Goal: Transaction & Acquisition: Purchase product/service

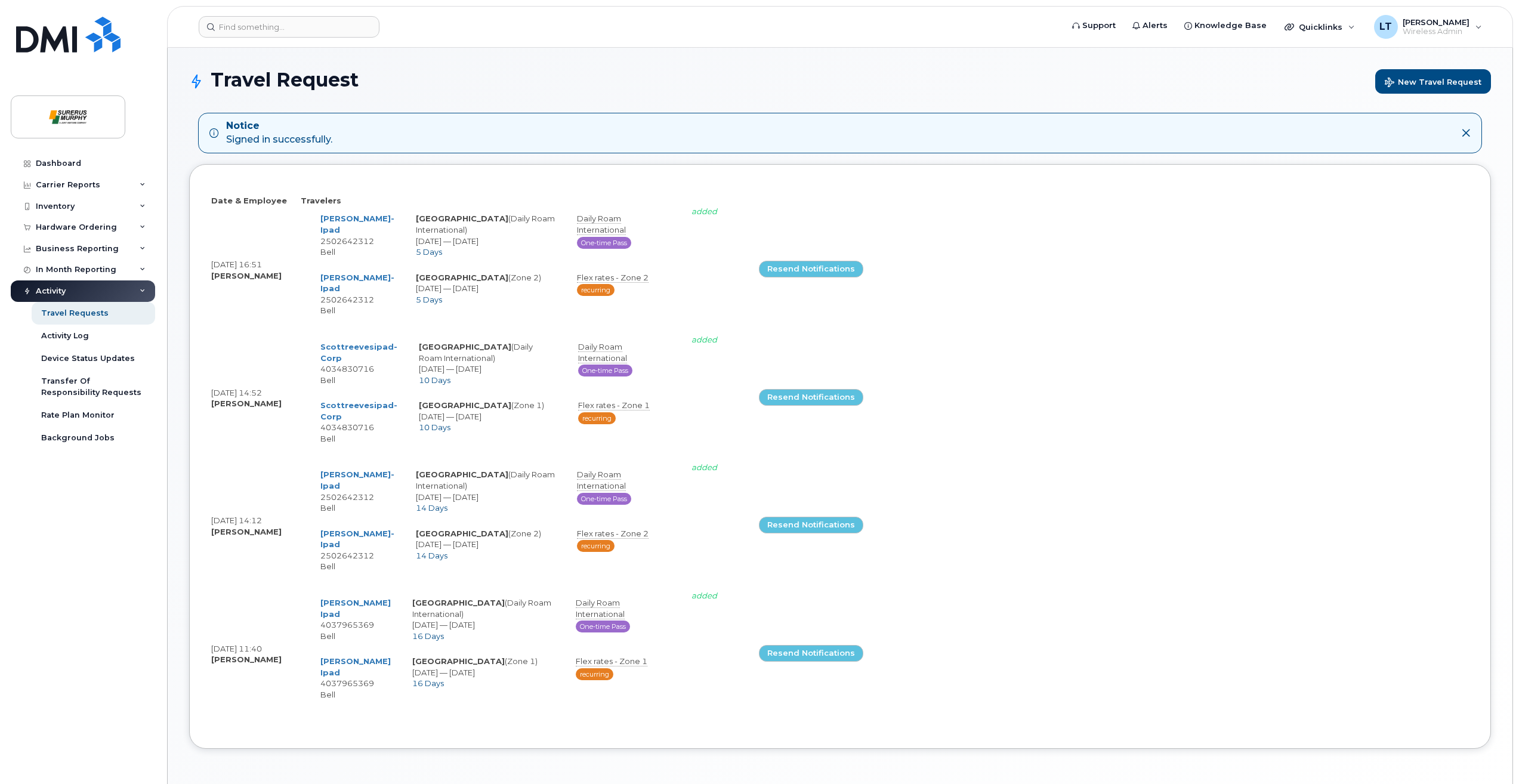
select select
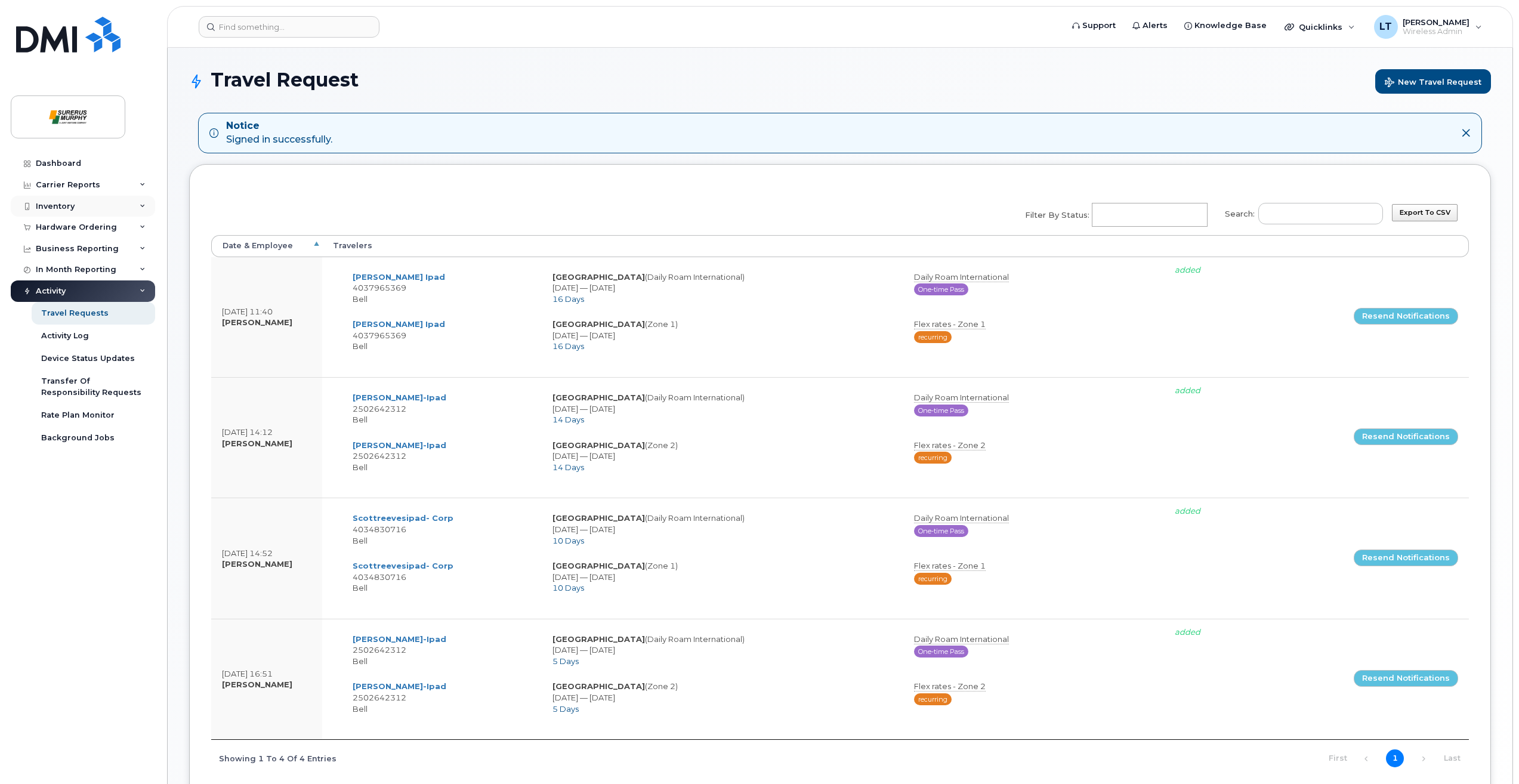
click at [63, 216] on div "Inventory" at bounding box center [82, 206] width 144 height 21
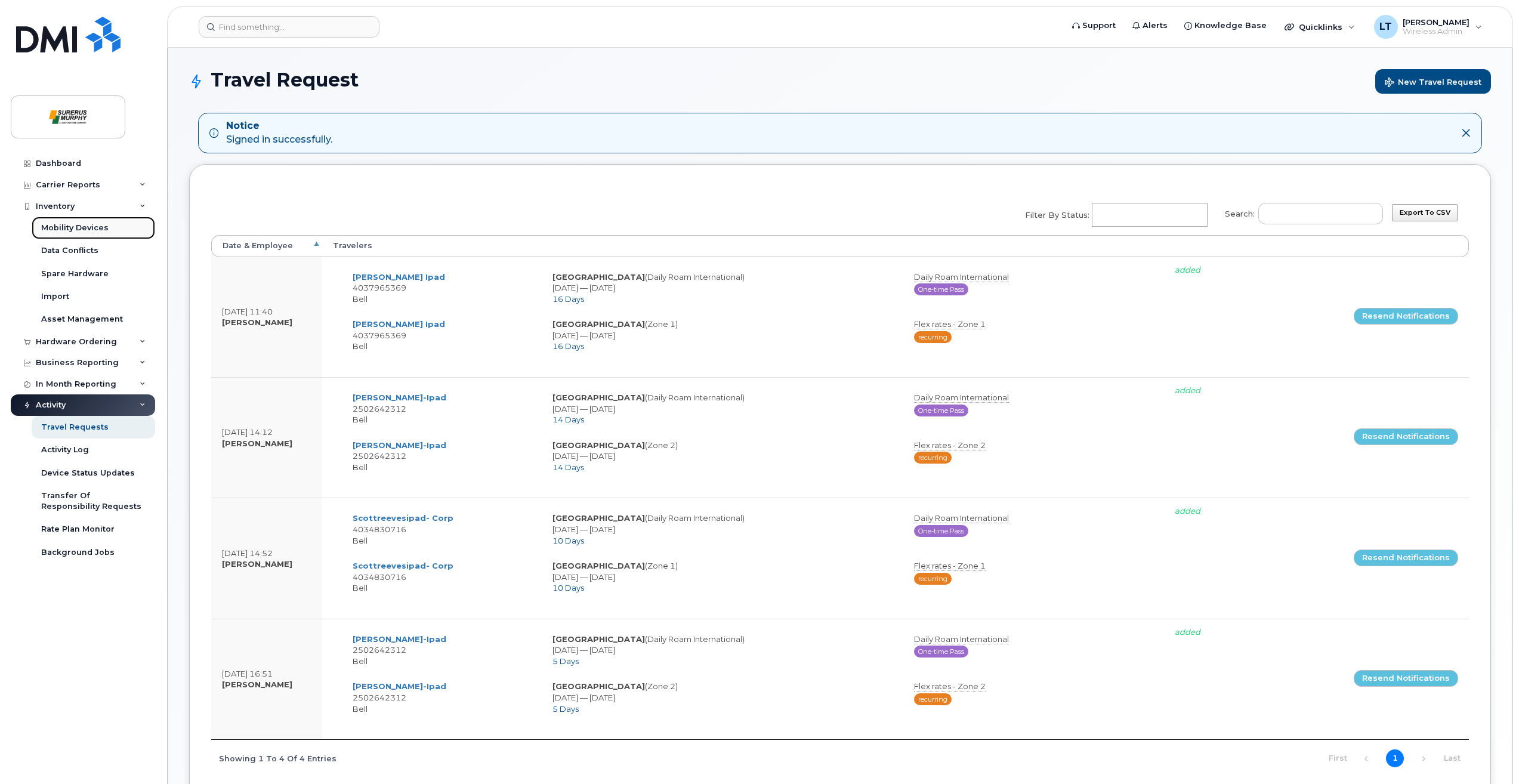
click at [72, 229] on div "Mobility Devices" at bounding box center [75, 227] width 67 height 11
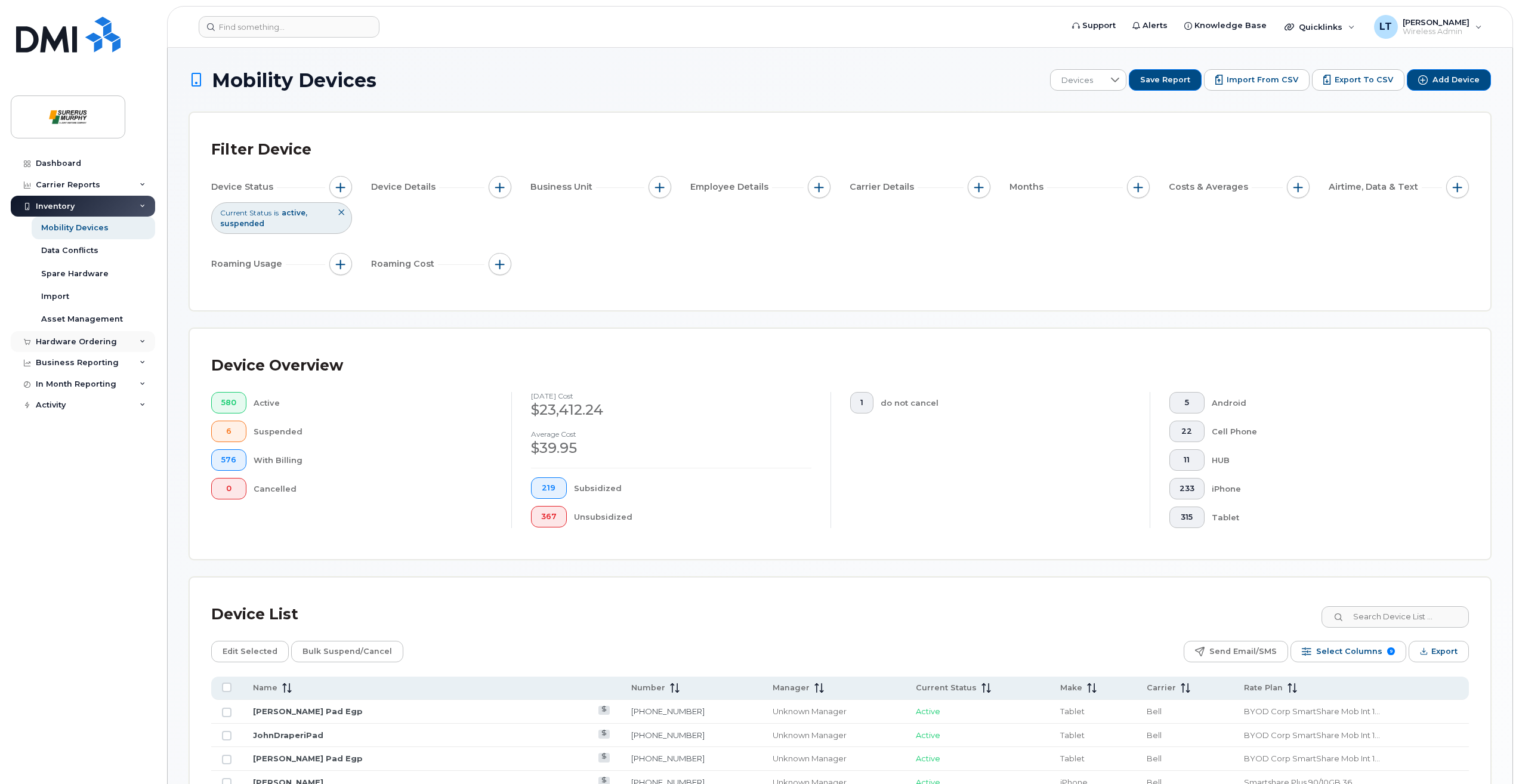
click at [52, 342] on div "Hardware Ordering" at bounding box center [77, 342] width 81 height 10
click at [49, 383] on div "Orders" at bounding box center [56, 386] width 30 height 11
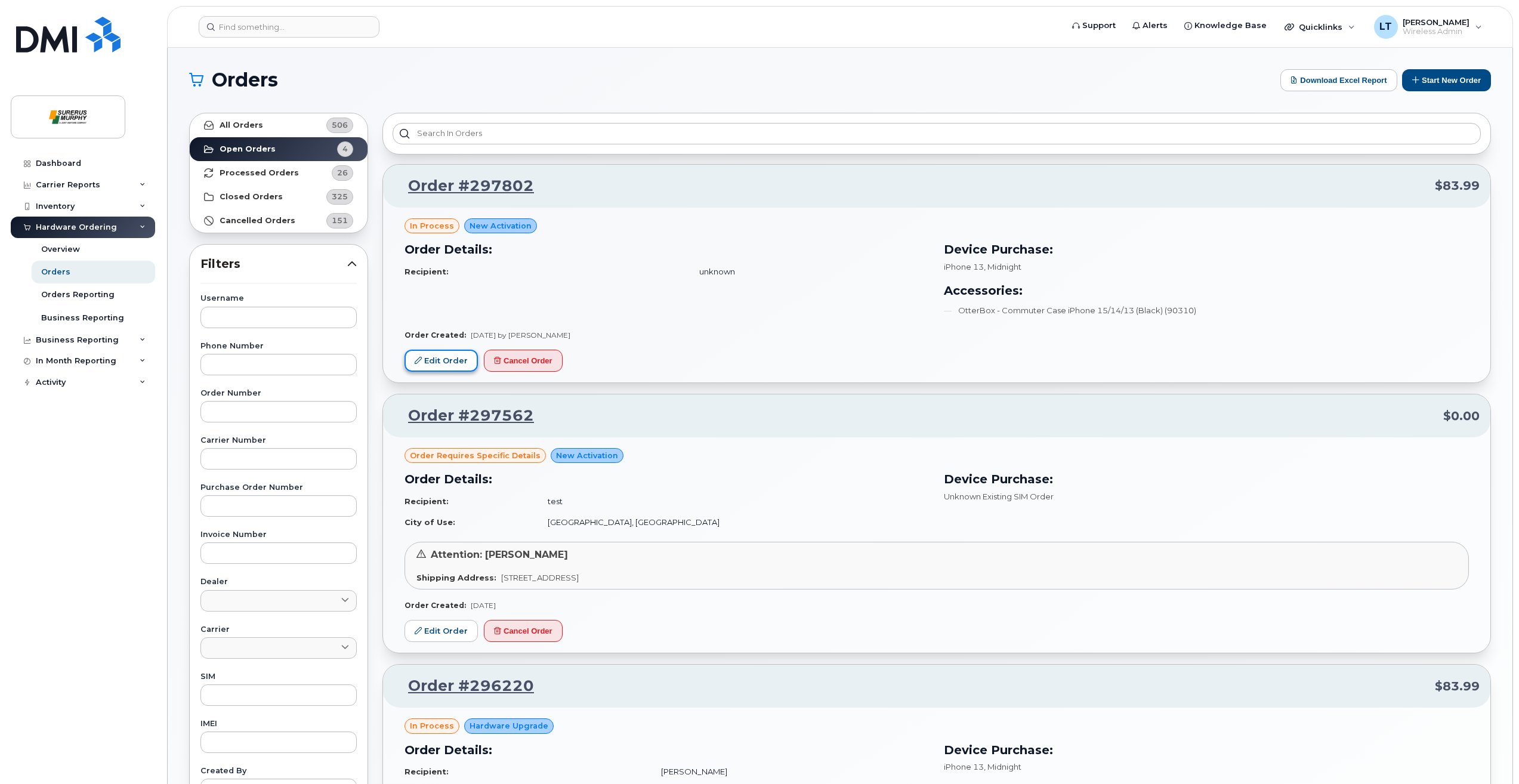
click at [416, 363] on icon at bounding box center [418, 360] width 7 height 7
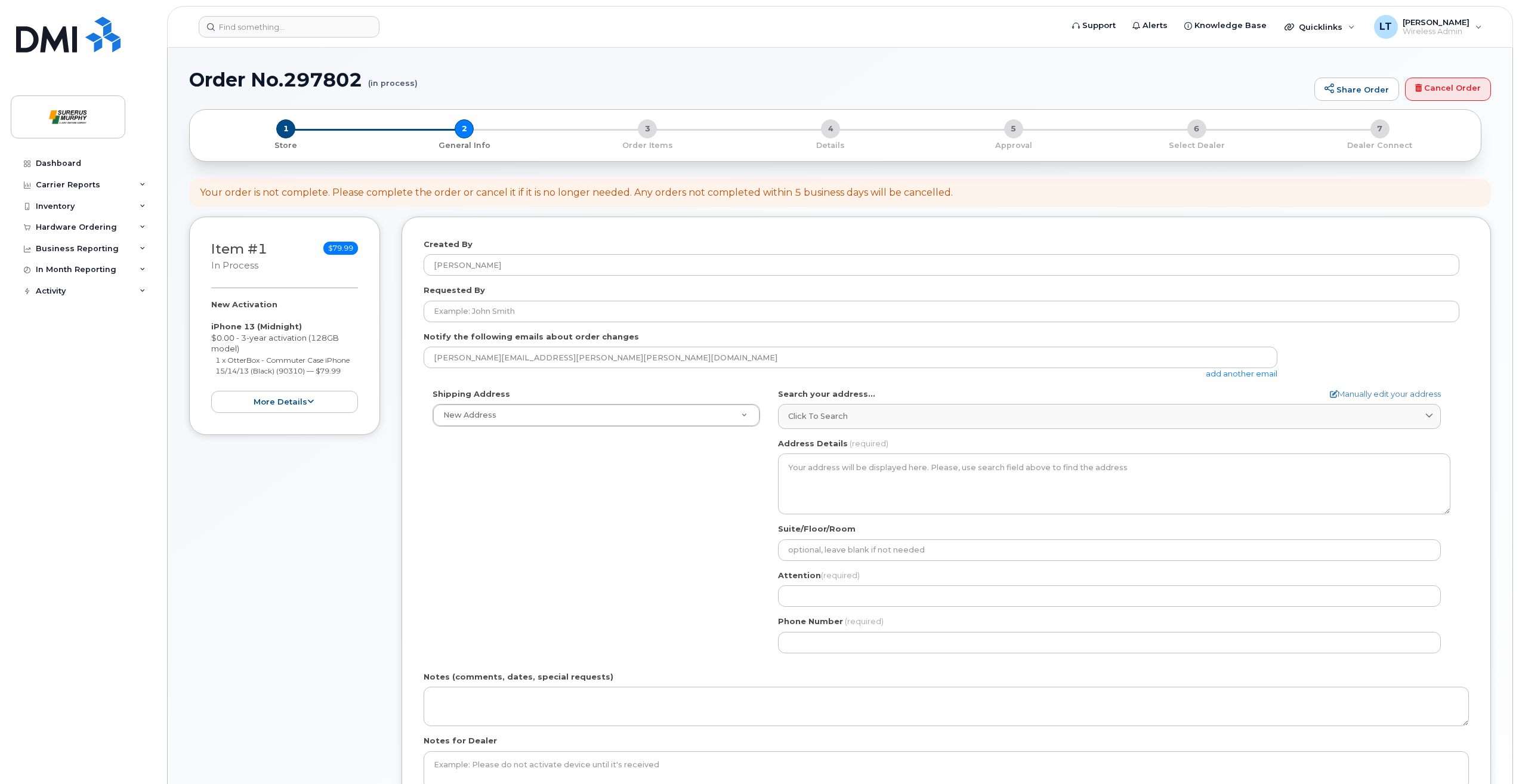
select select
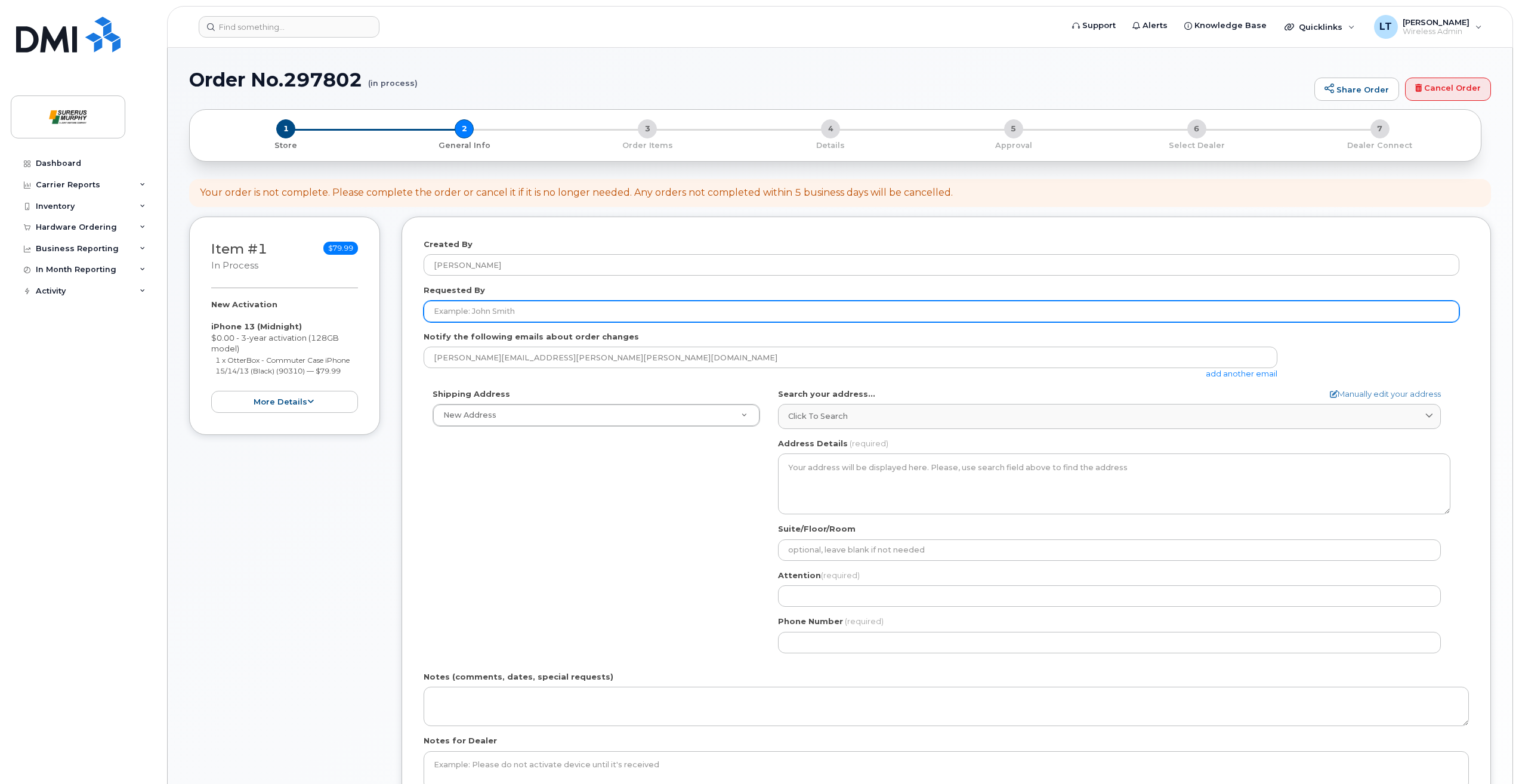
click at [511, 304] on input "Requested By" at bounding box center [941, 311] width 1036 height 21
type input "[PERSON_NAME]"
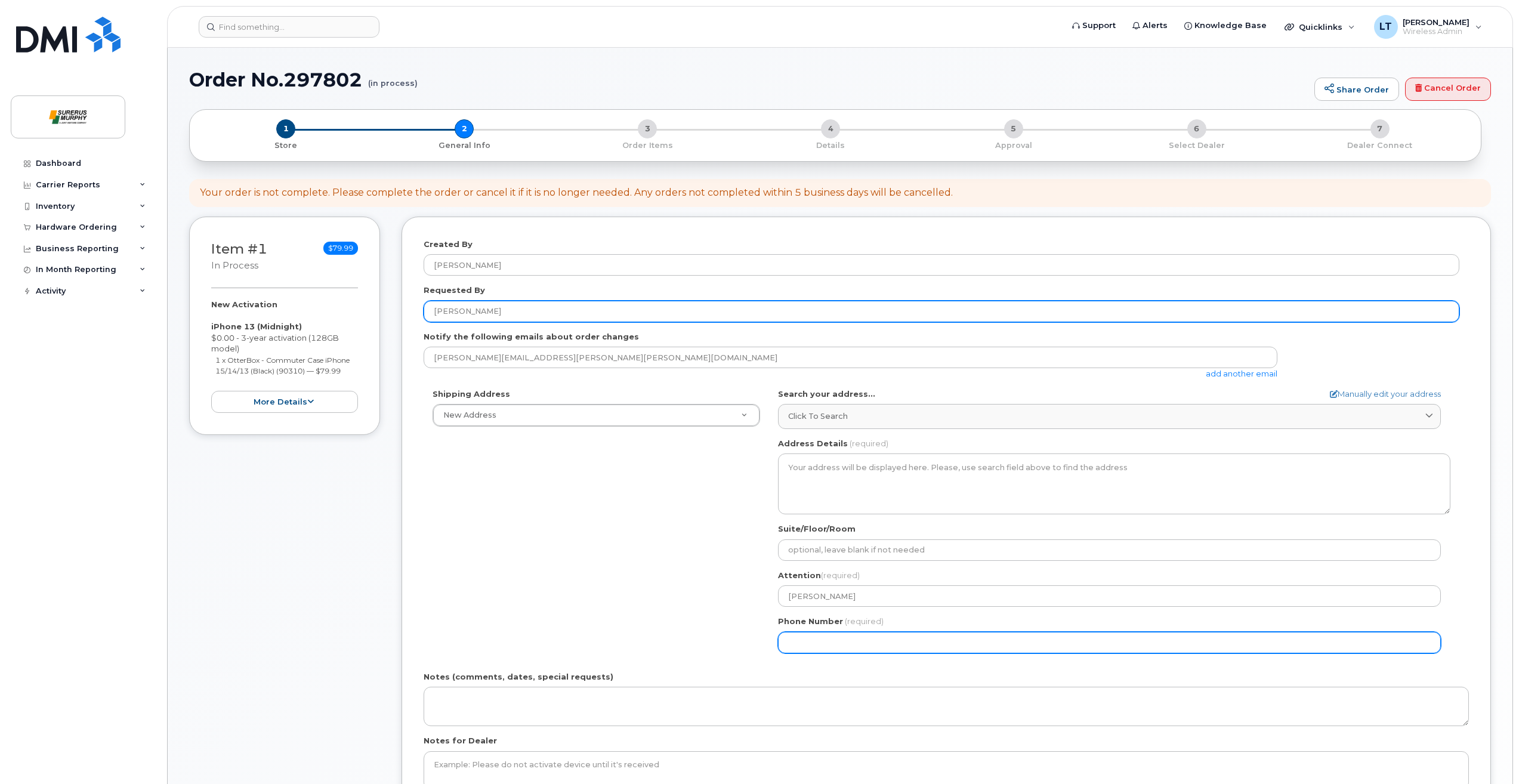
type input "8779877657"
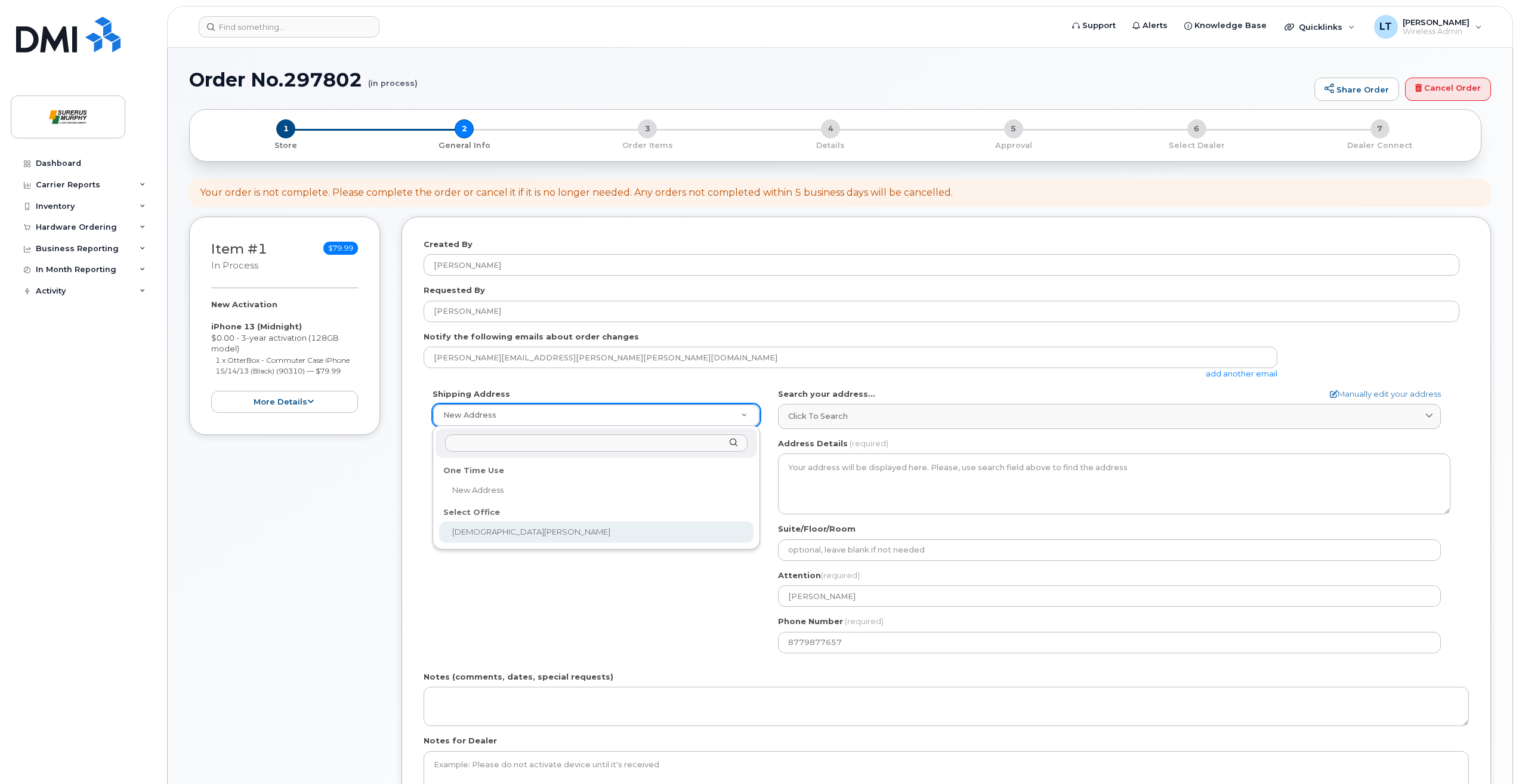
click at [518, 543] on li "Select Office Surerus Murphy" at bounding box center [596, 522] width 317 height 42
select select
type textarea "2200-605 5 Ave SW Calgary Alberta T2P 3H5"
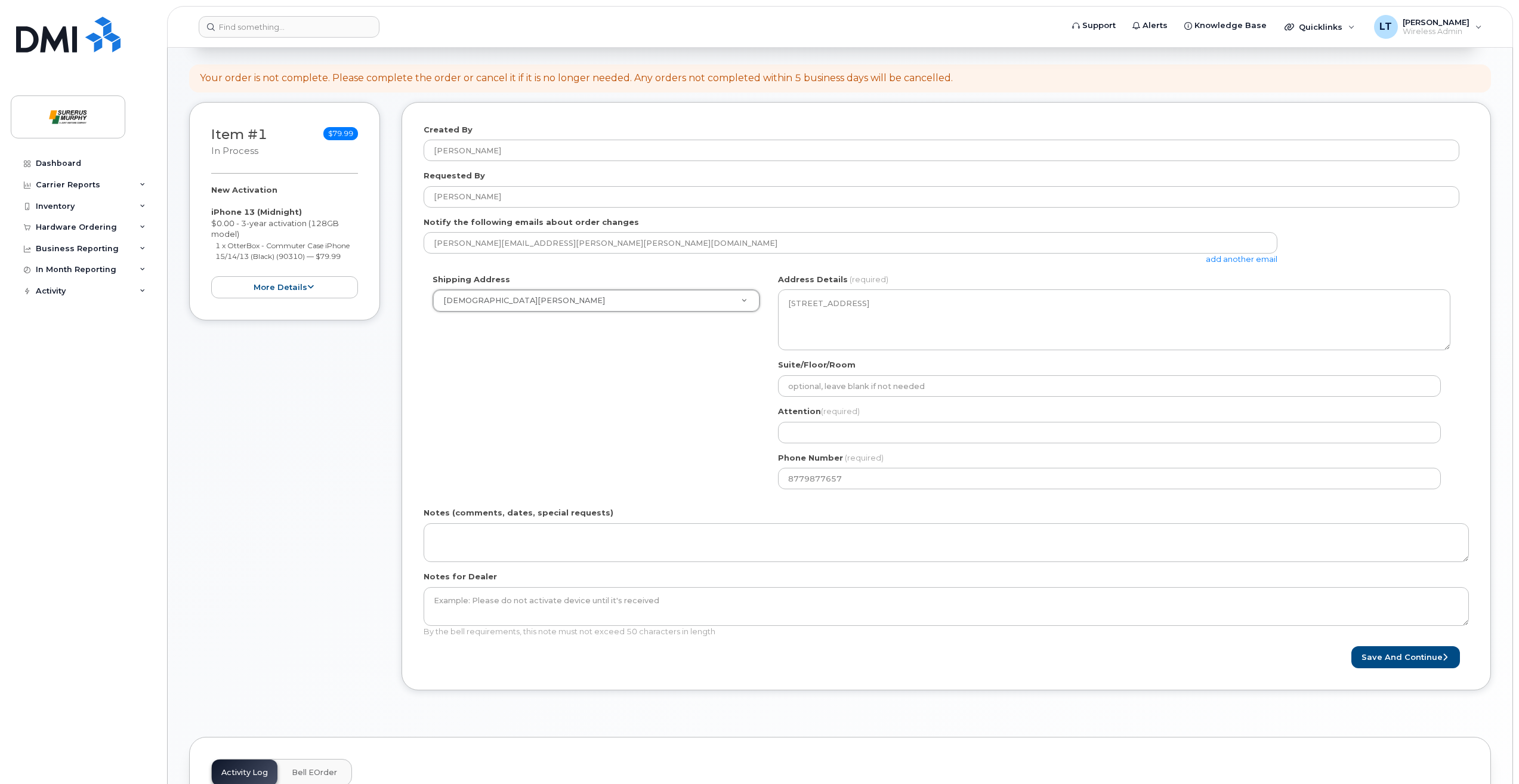
scroll to position [358, 0]
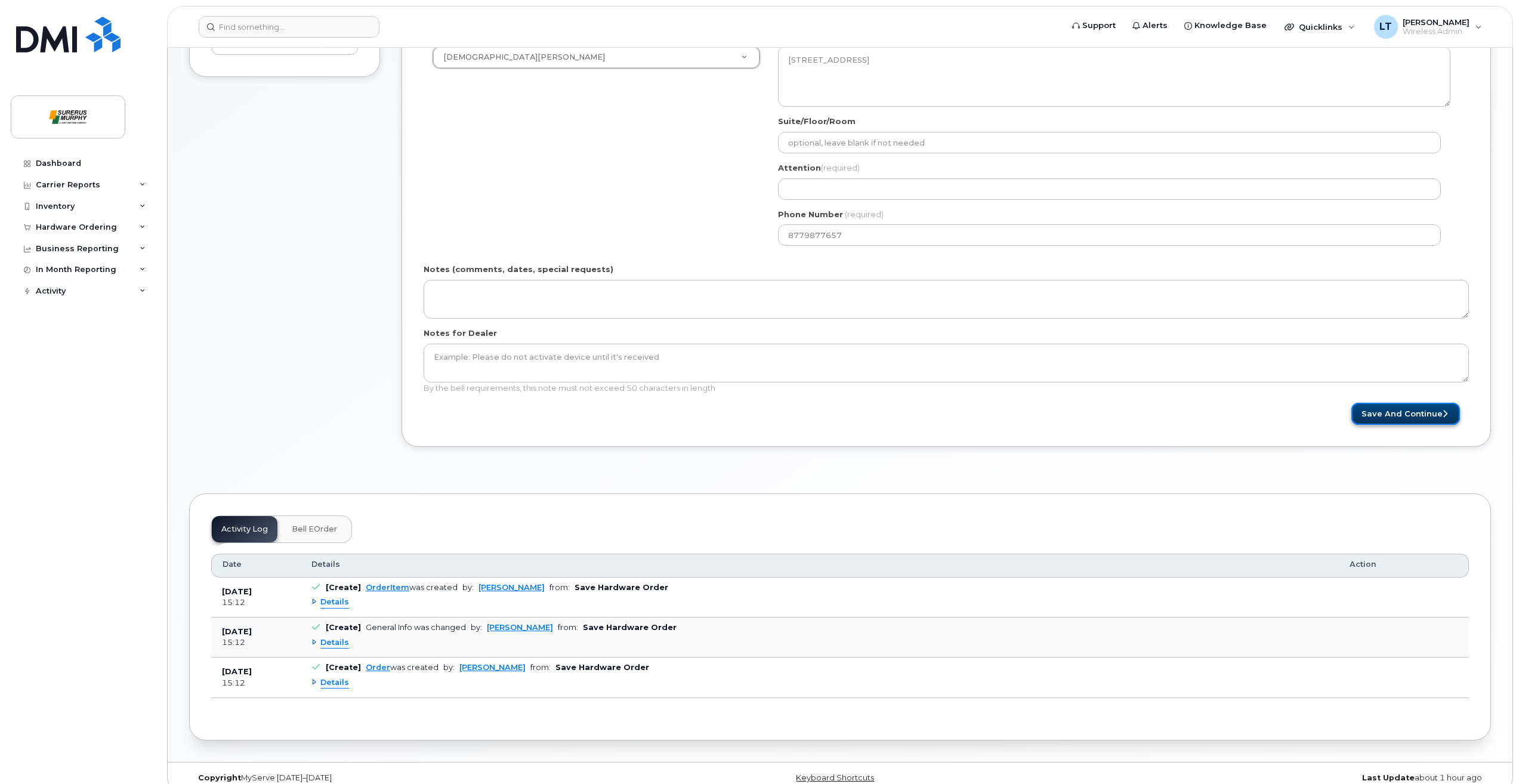
click at [1376, 424] on button "Save and Continue" at bounding box center [1405, 413] width 109 height 22
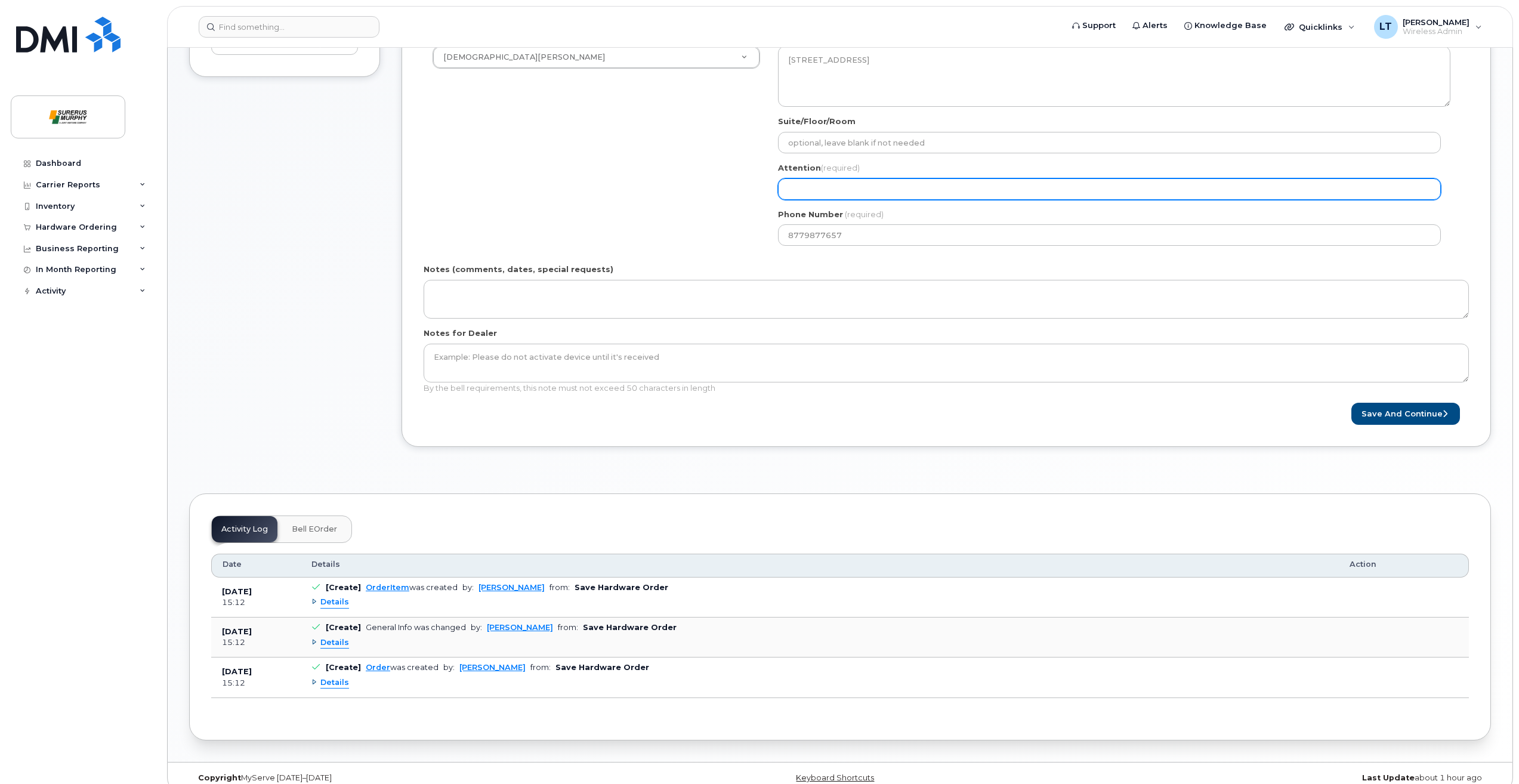
click at [934, 188] on input "Attention (required)" at bounding box center [1108, 189] width 662 height 21
type input "[PERSON_NAME]"
select select
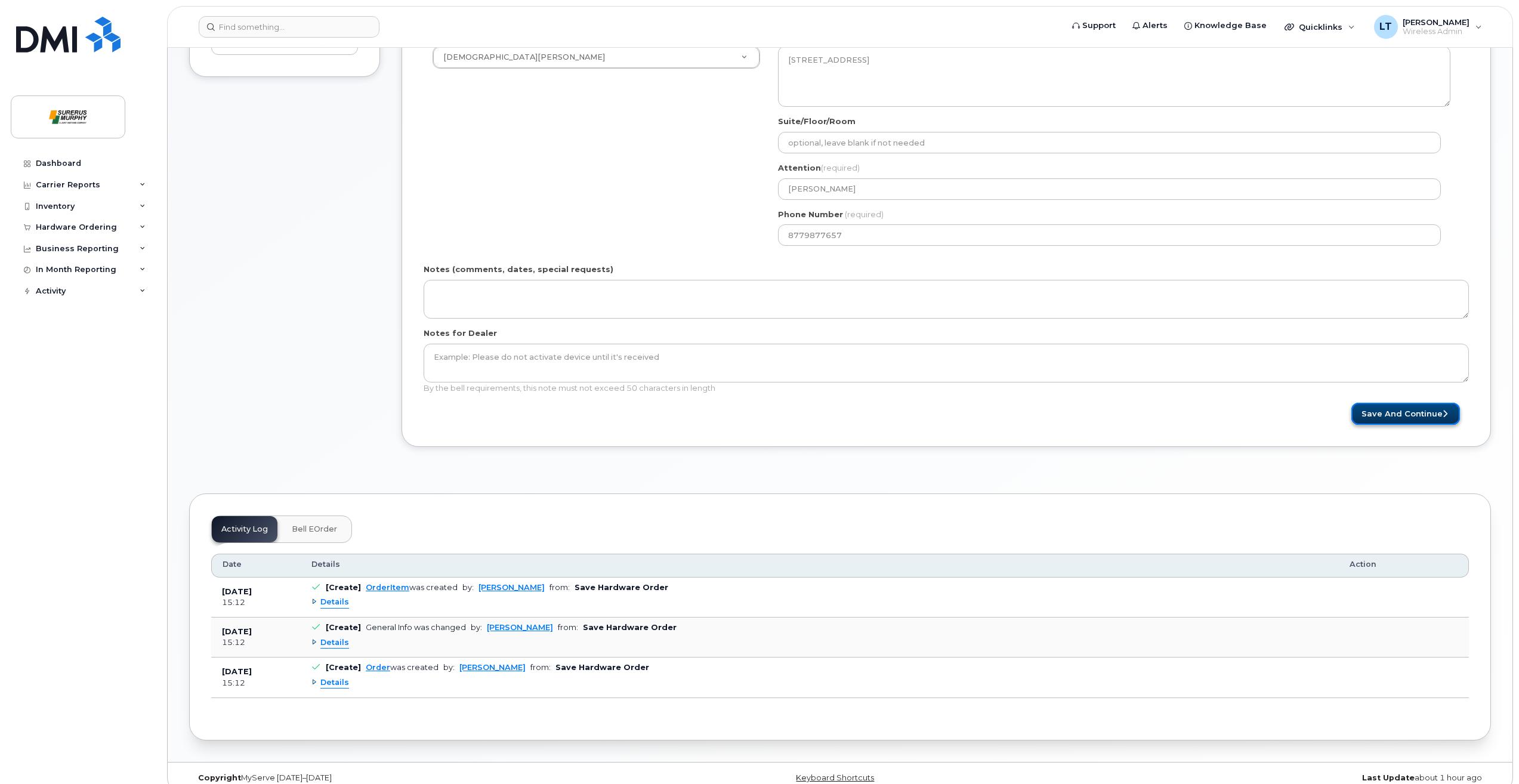
click at [1407, 422] on button "Save and Continue" at bounding box center [1405, 413] width 109 height 22
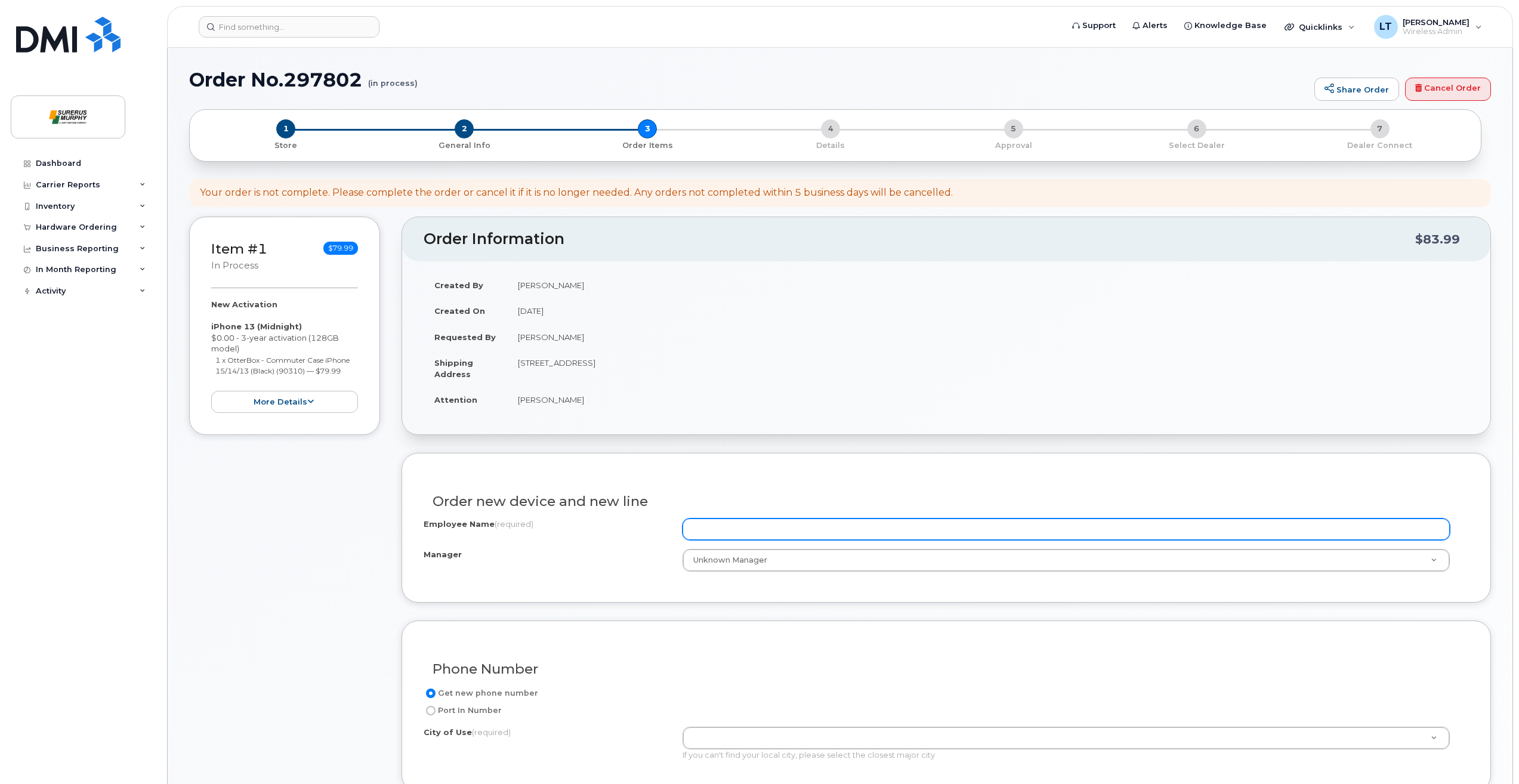
click at [760, 524] on input "Employee Name (required)" at bounding box center [1066, 529] width 767 height 21
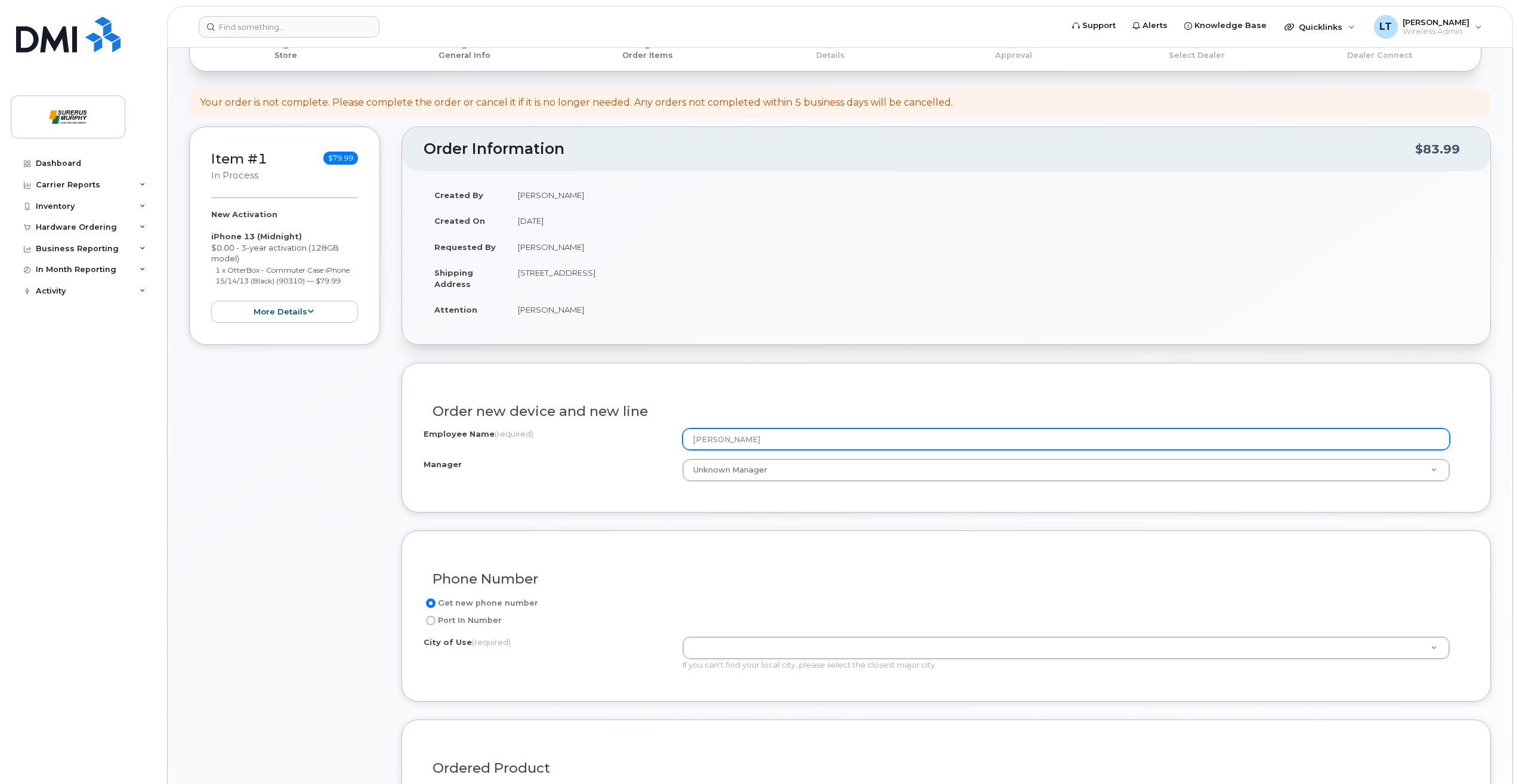
scroll to position [179, 0]
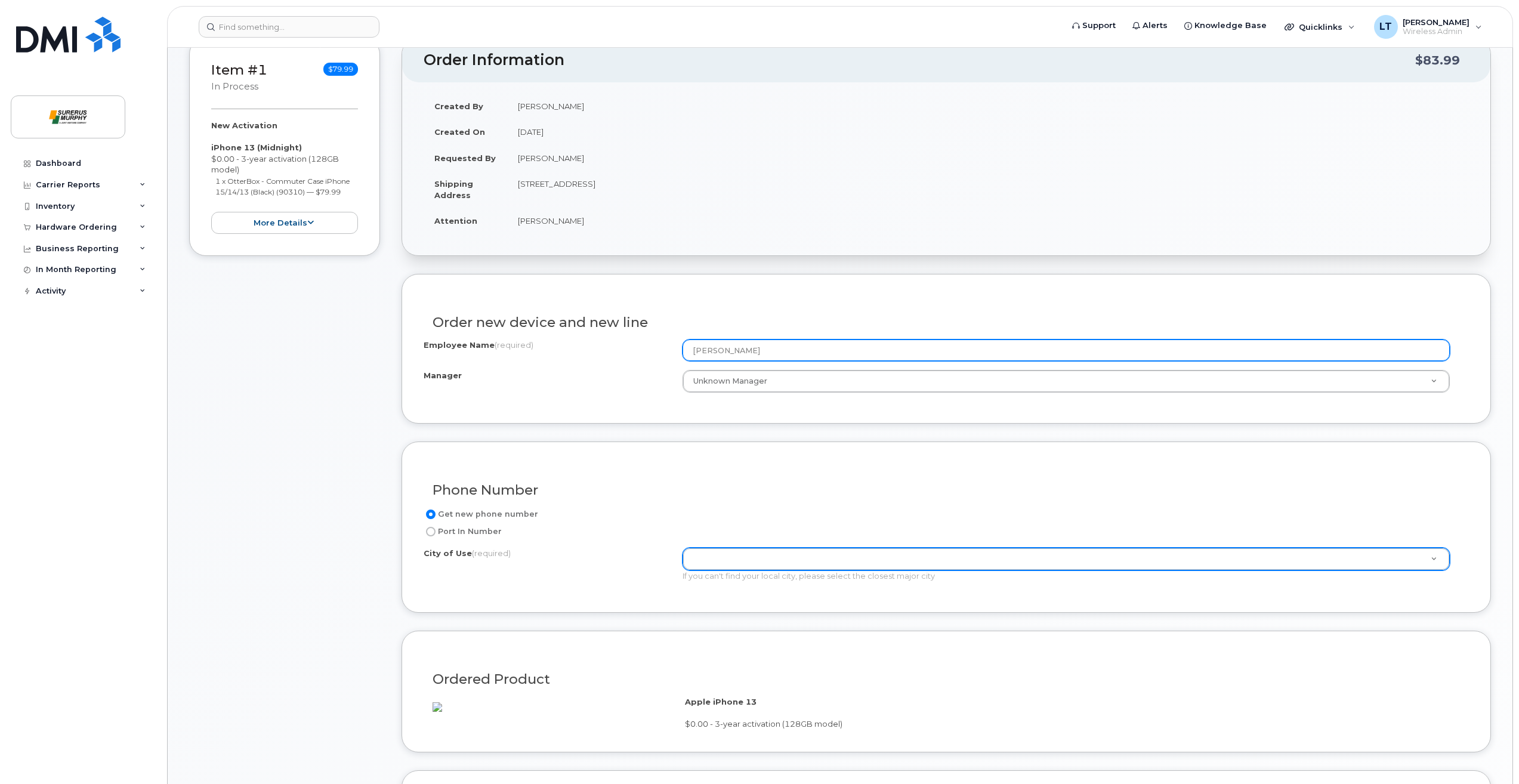
type input "[PERSON_NAME]"
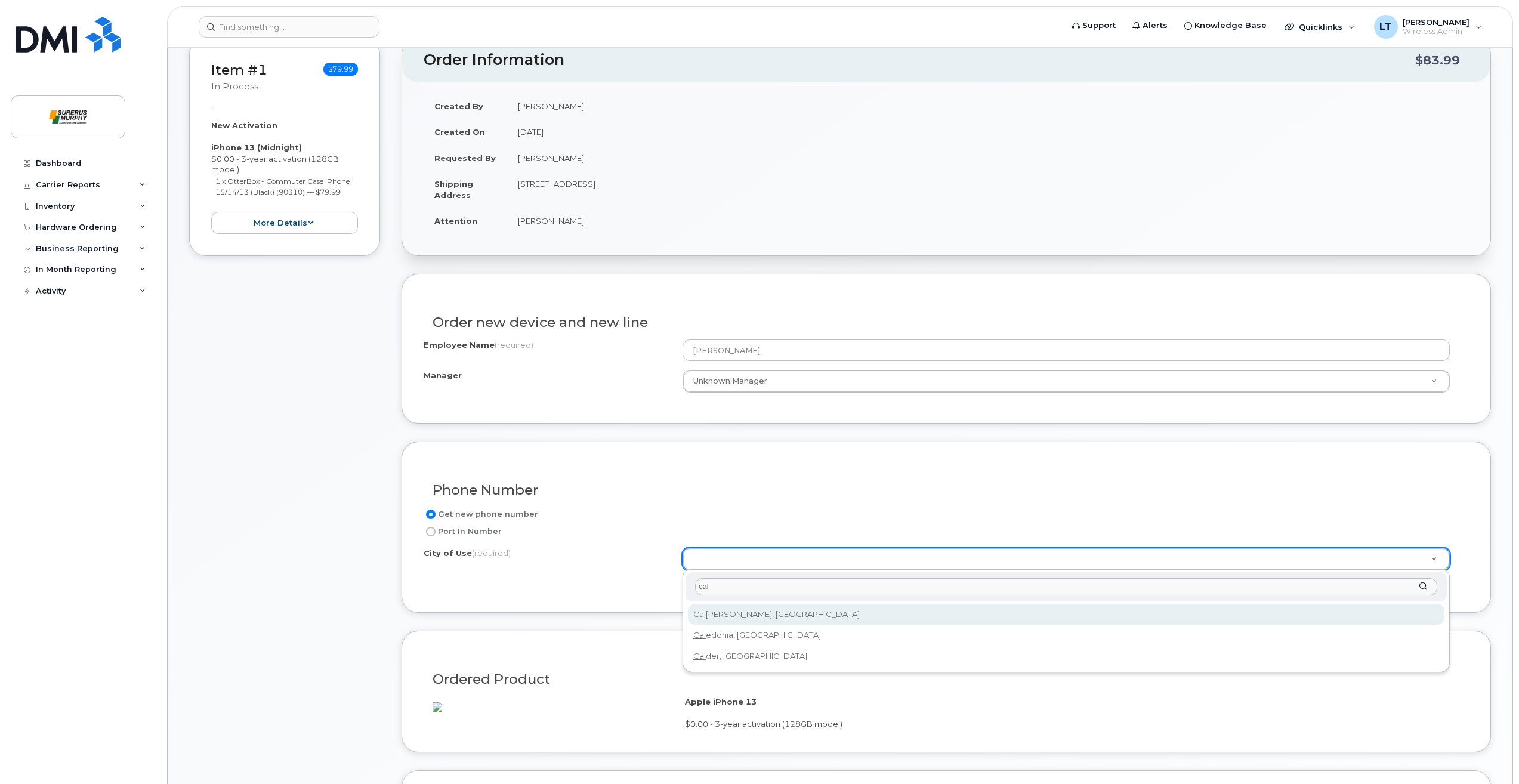
type input "cal"
type input "88"
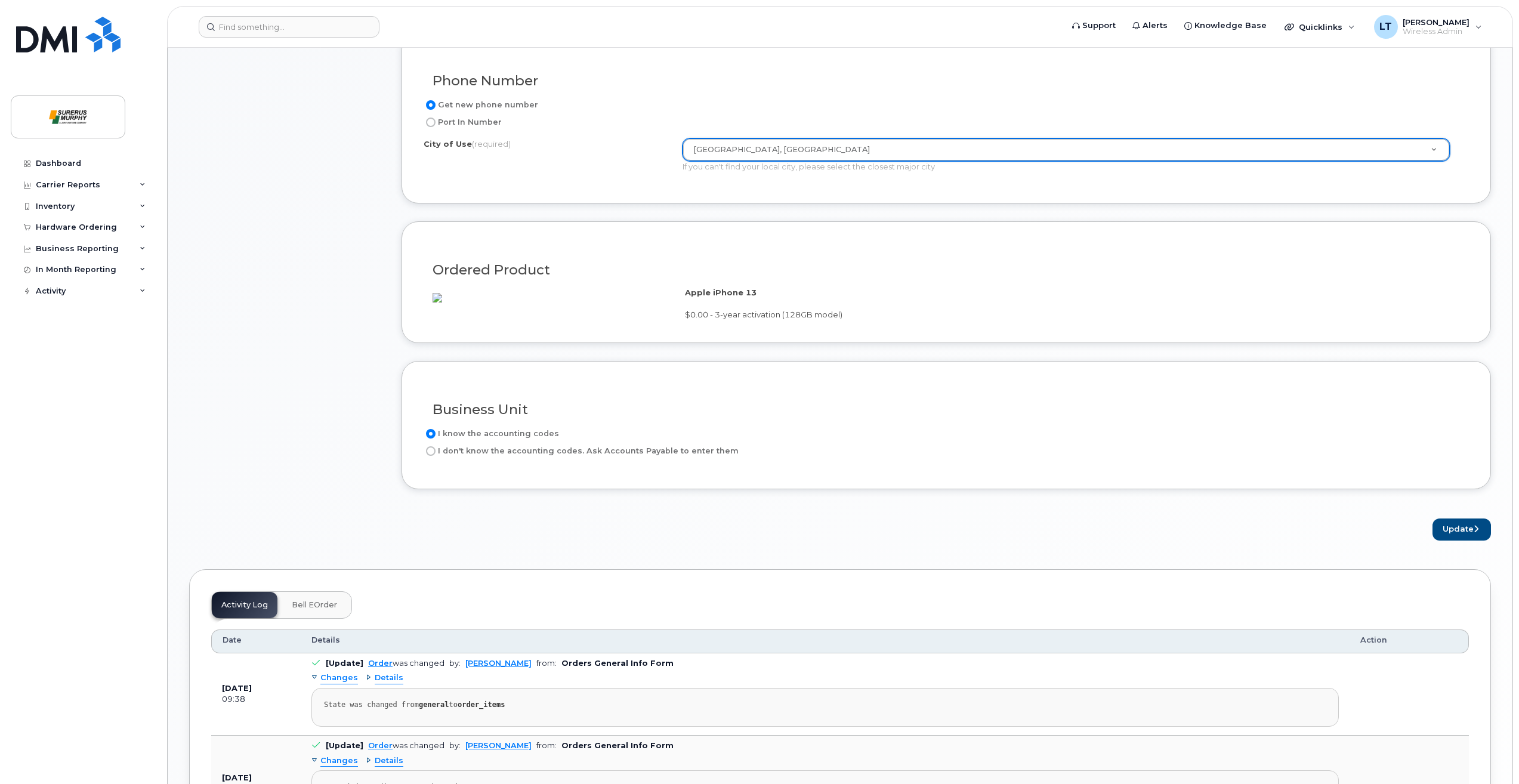
scroll to position [596, 0]
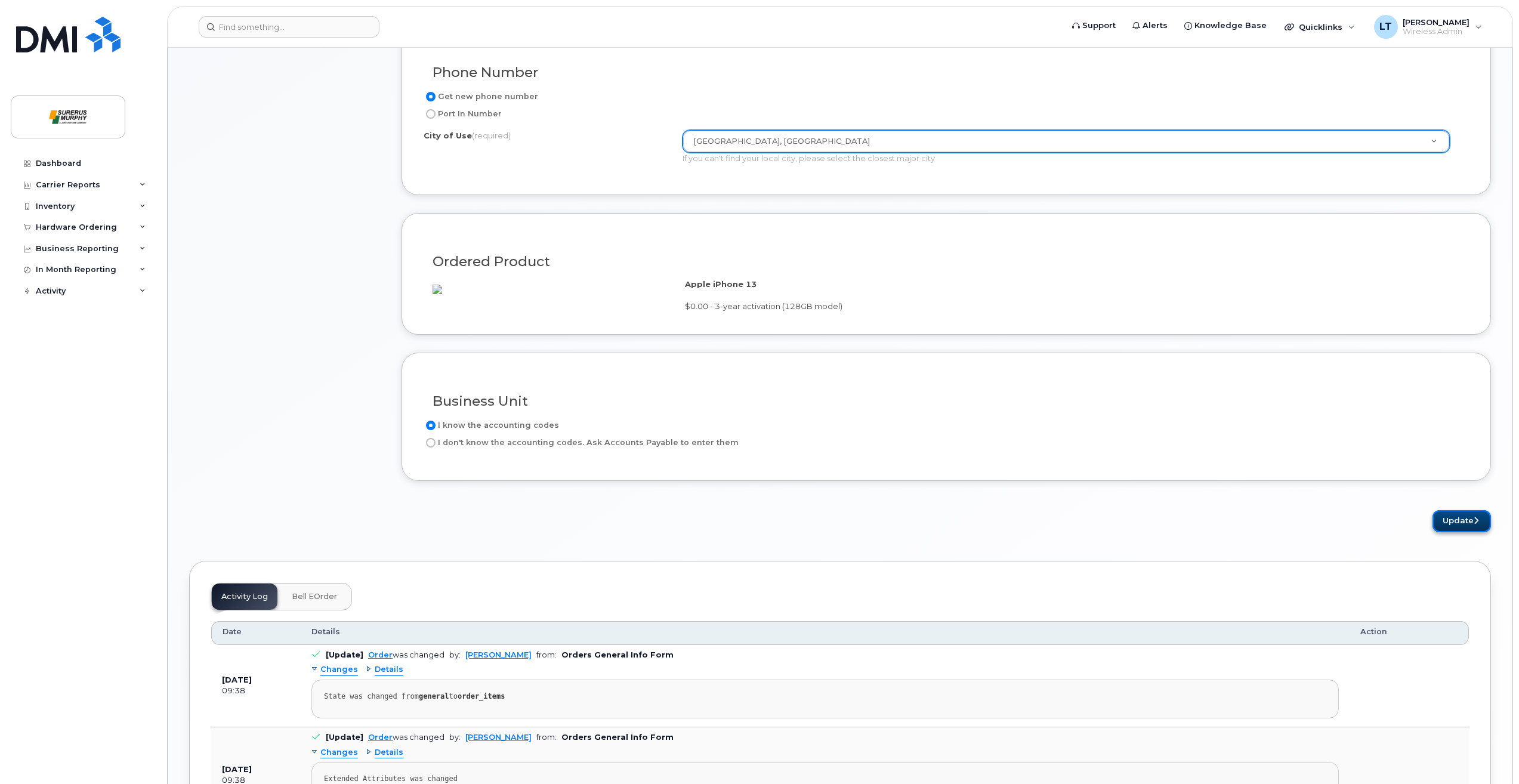
click at [1457, 532] on button "Update" at bounding box center [1461, 521] width 58 height 22
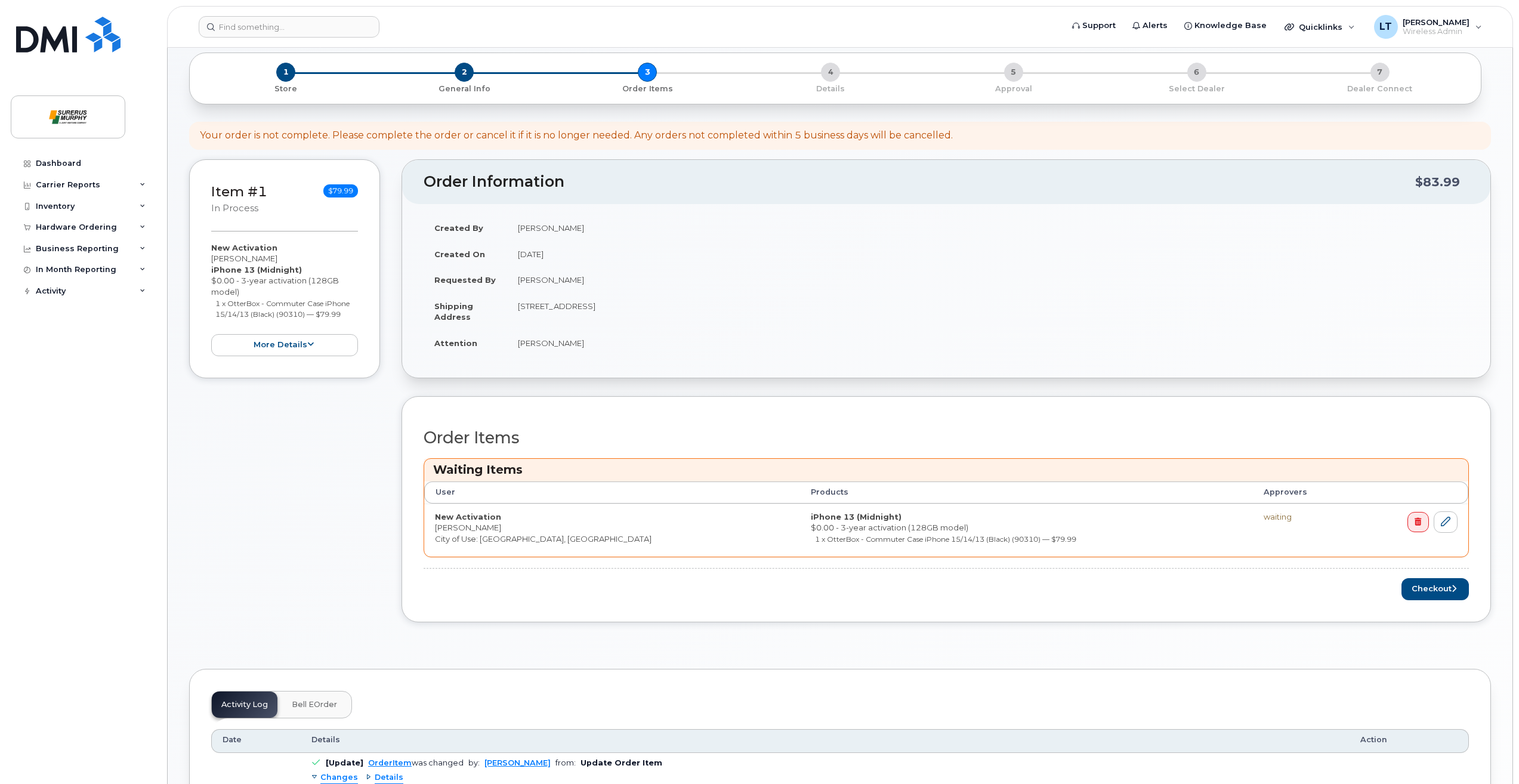
scroll to position [119, 0]
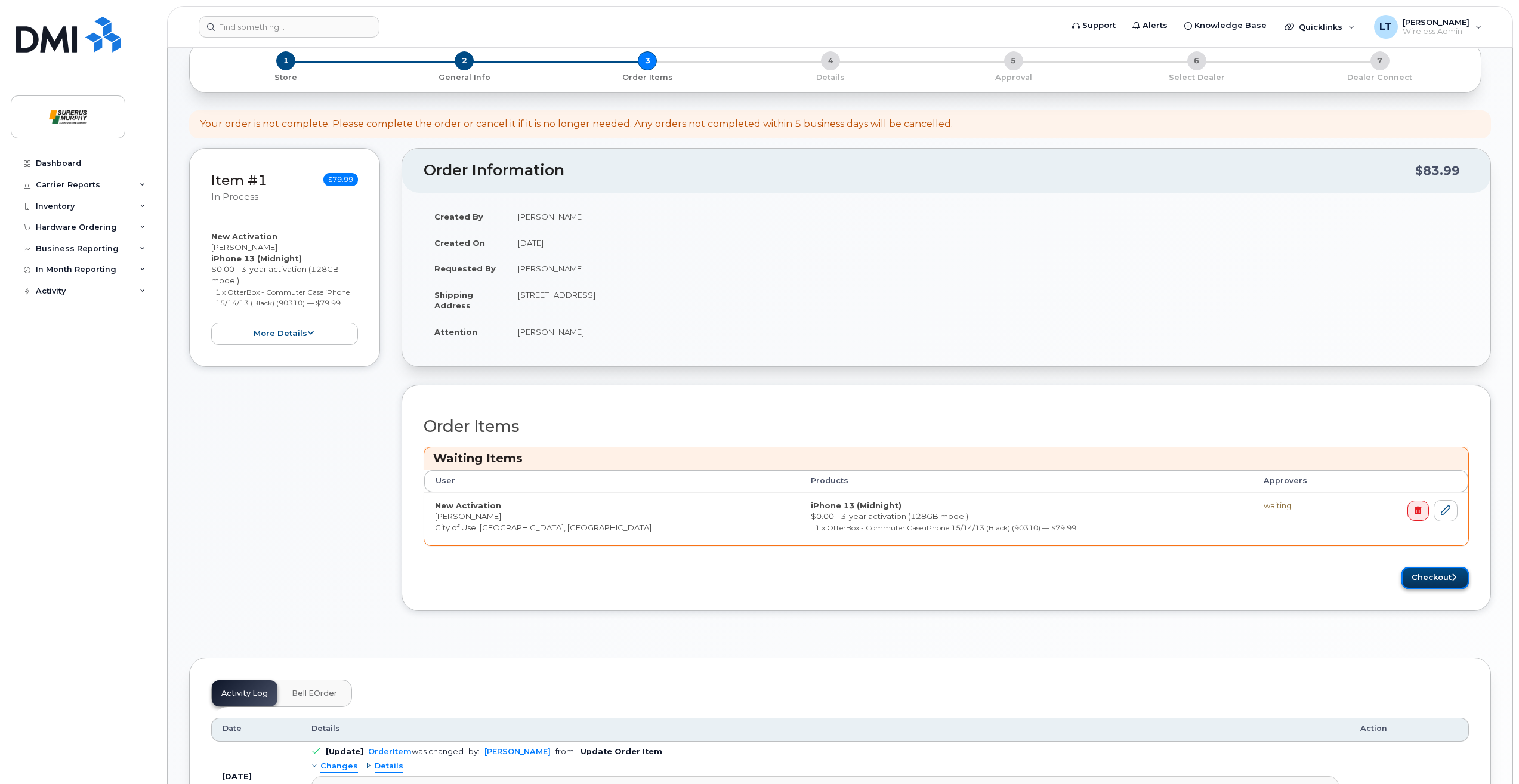
click at [1415, 585] on button "Checkout" at bounding box center [1435, 578] width 67 height 22
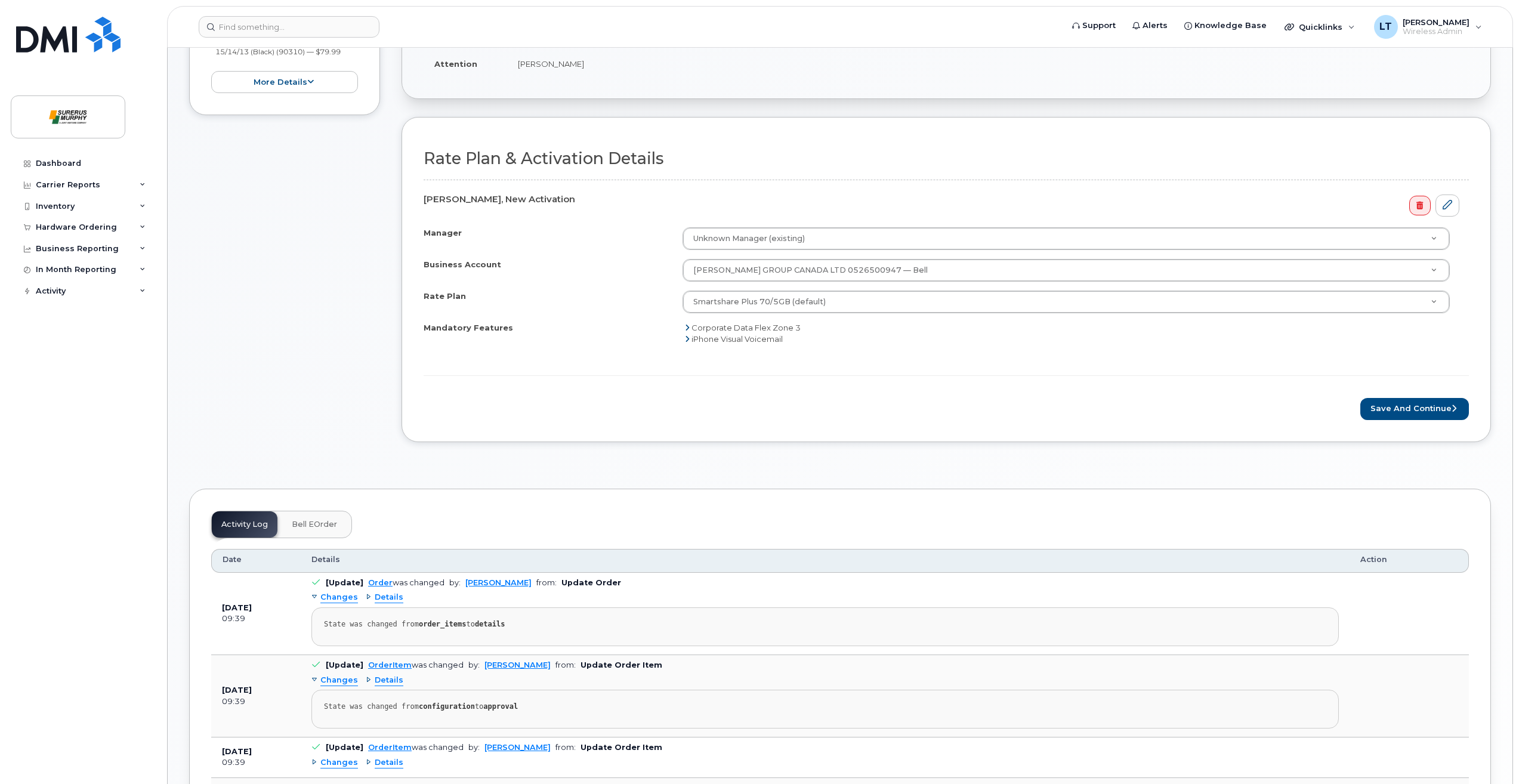
scroll to position [119, 0]
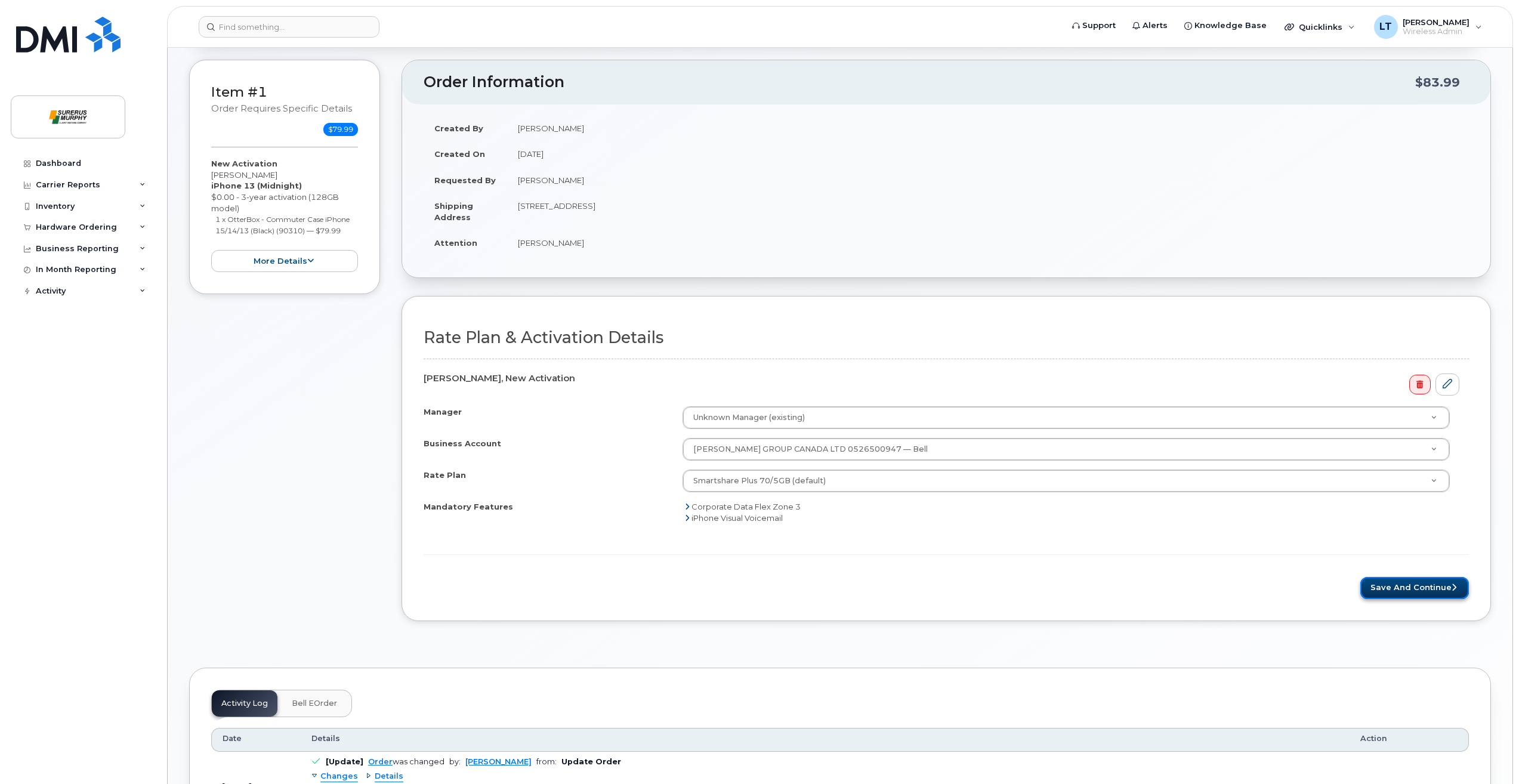
click at [1439, 580] on button "Save and Continue" at bounding box center [1414, 587] width 109 height 22
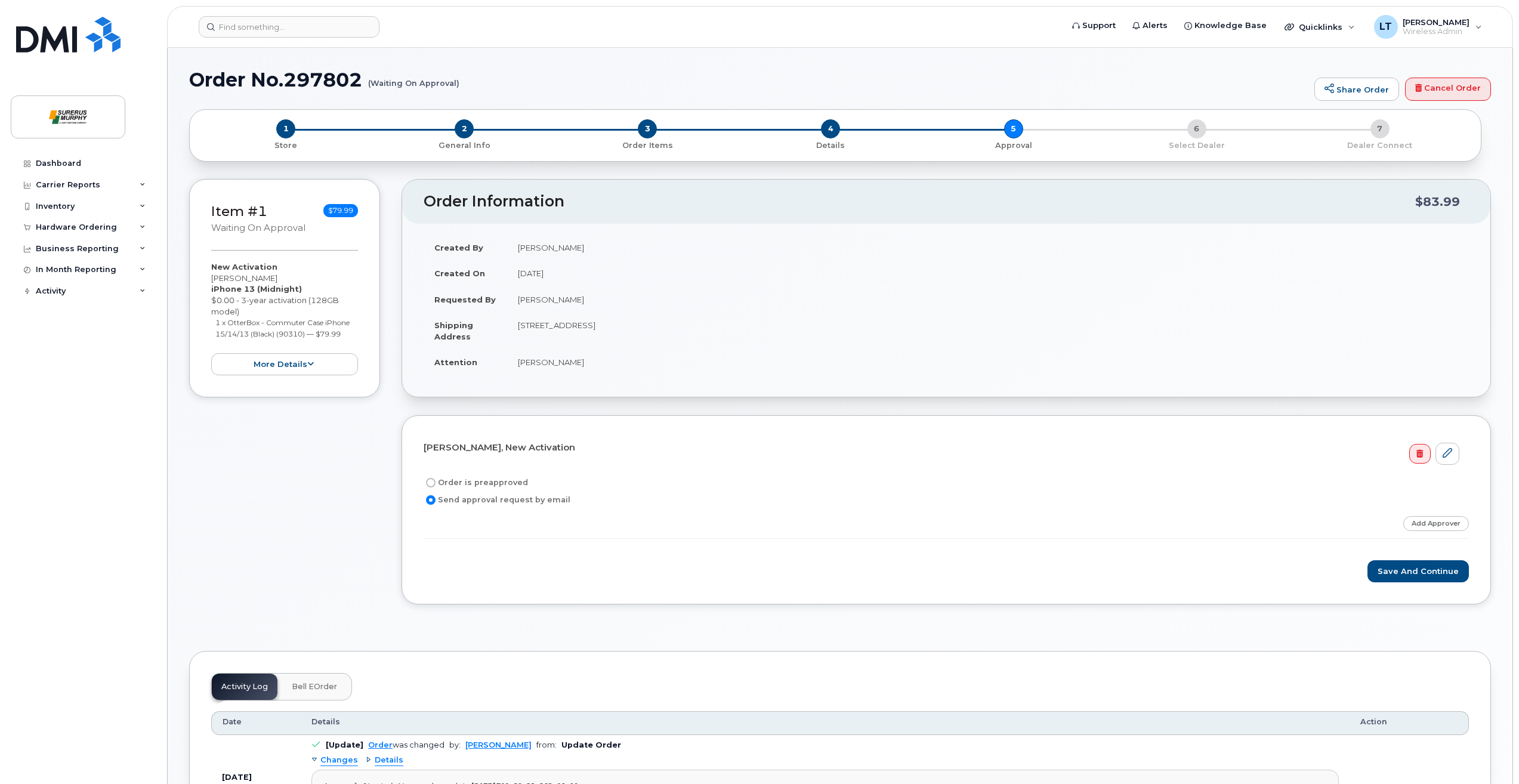
click at [429, 485] on input "Order is preapproved" at bounding box center [431, 483] width 10 height 10
radio input "true"
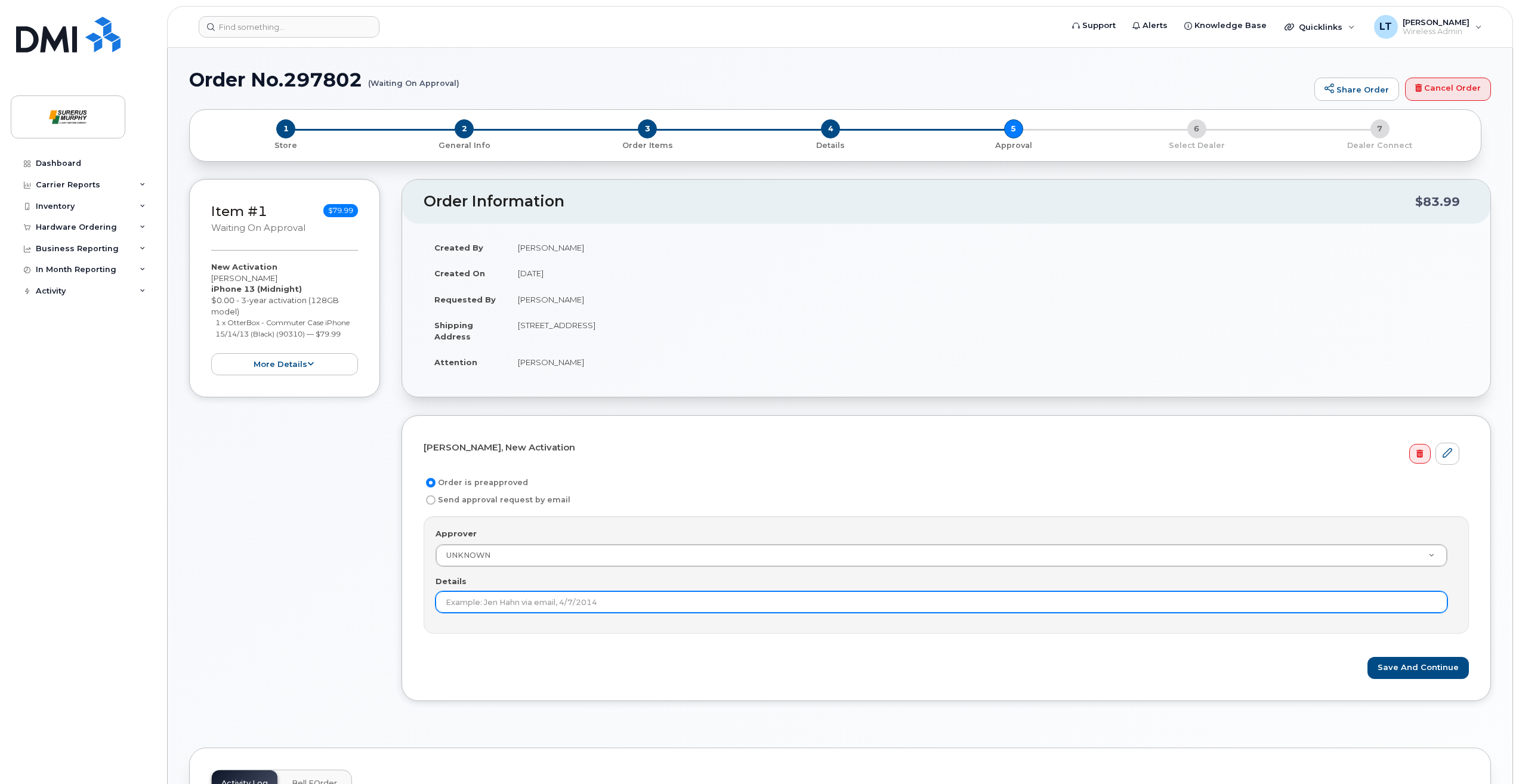
click at [514, 596] on input "Details" at bounding box center [941, 601] width 1012 height 21
type input "preapproved"
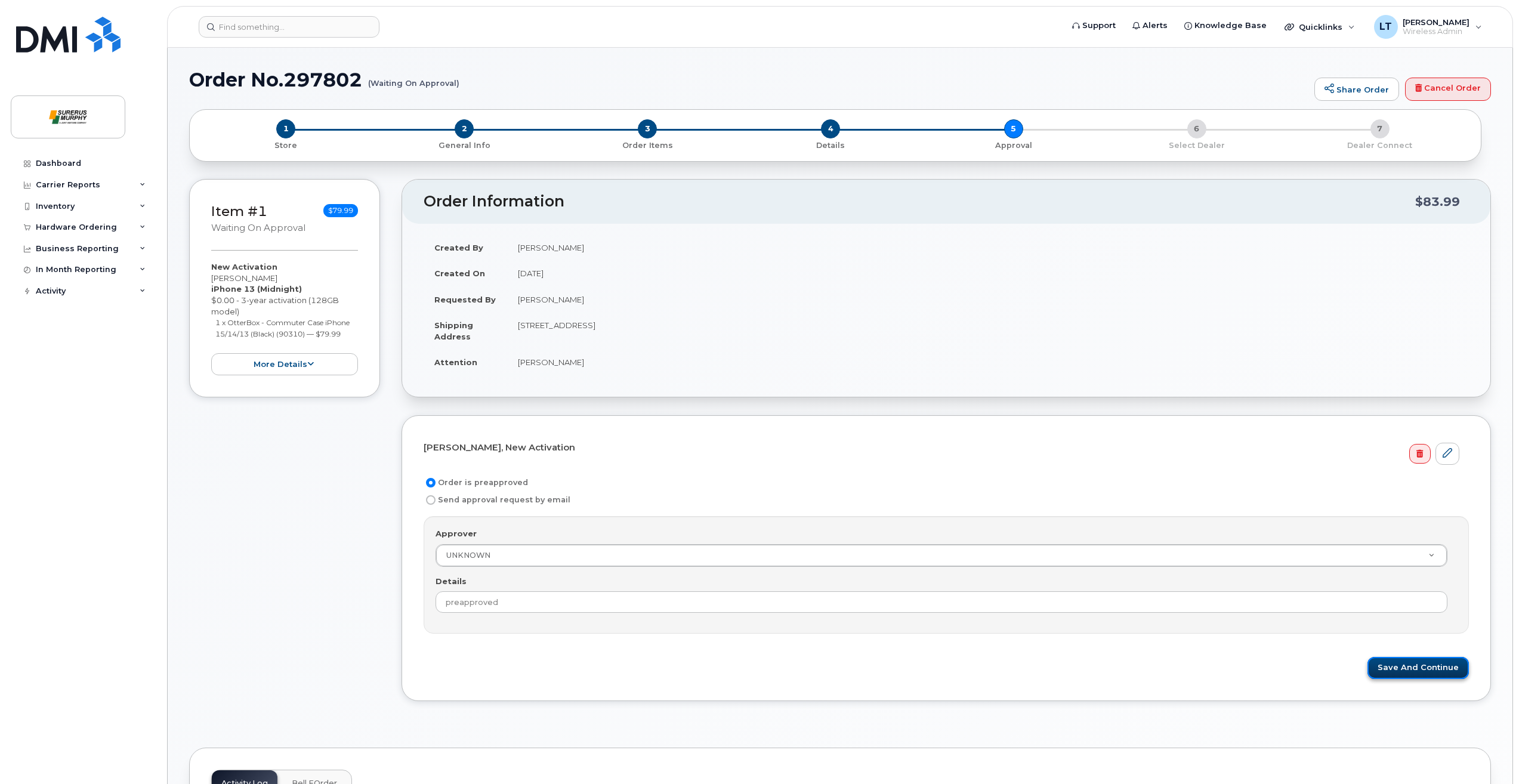
click at [1432, 662] on button "Save and Continue" at bounding box center [1418, 667] width 101 height 22
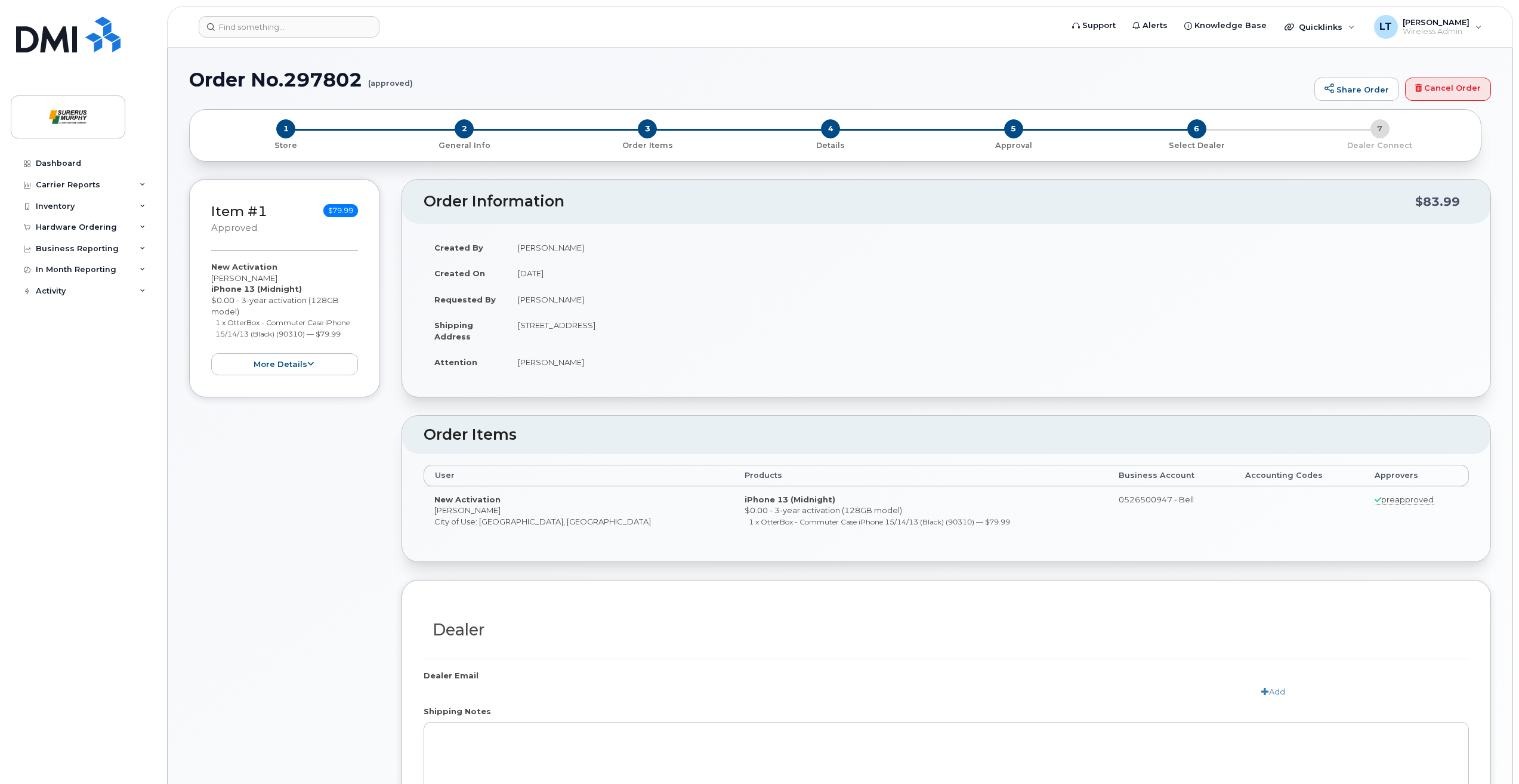
radio input "true"
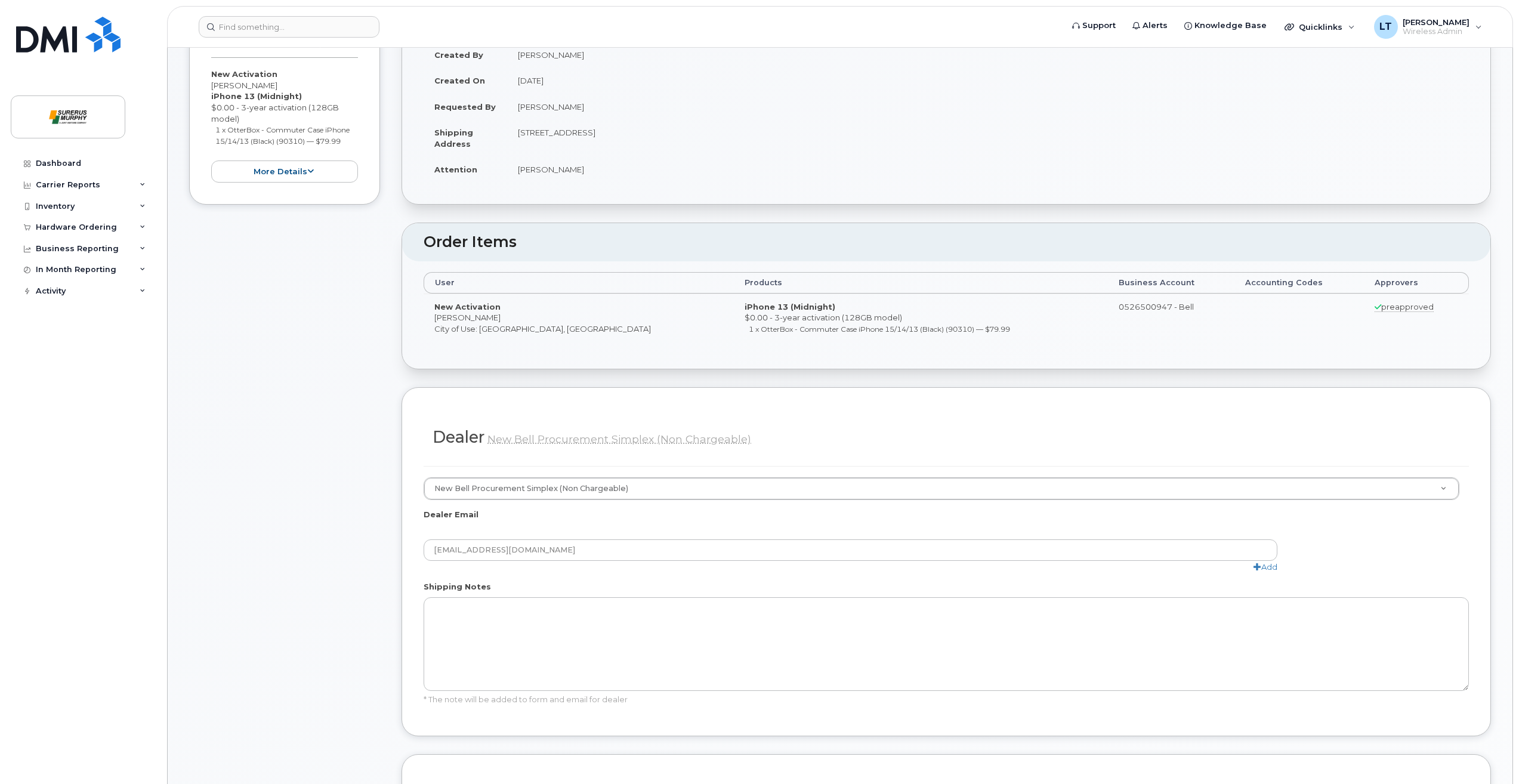
scroll to position [596, 0]
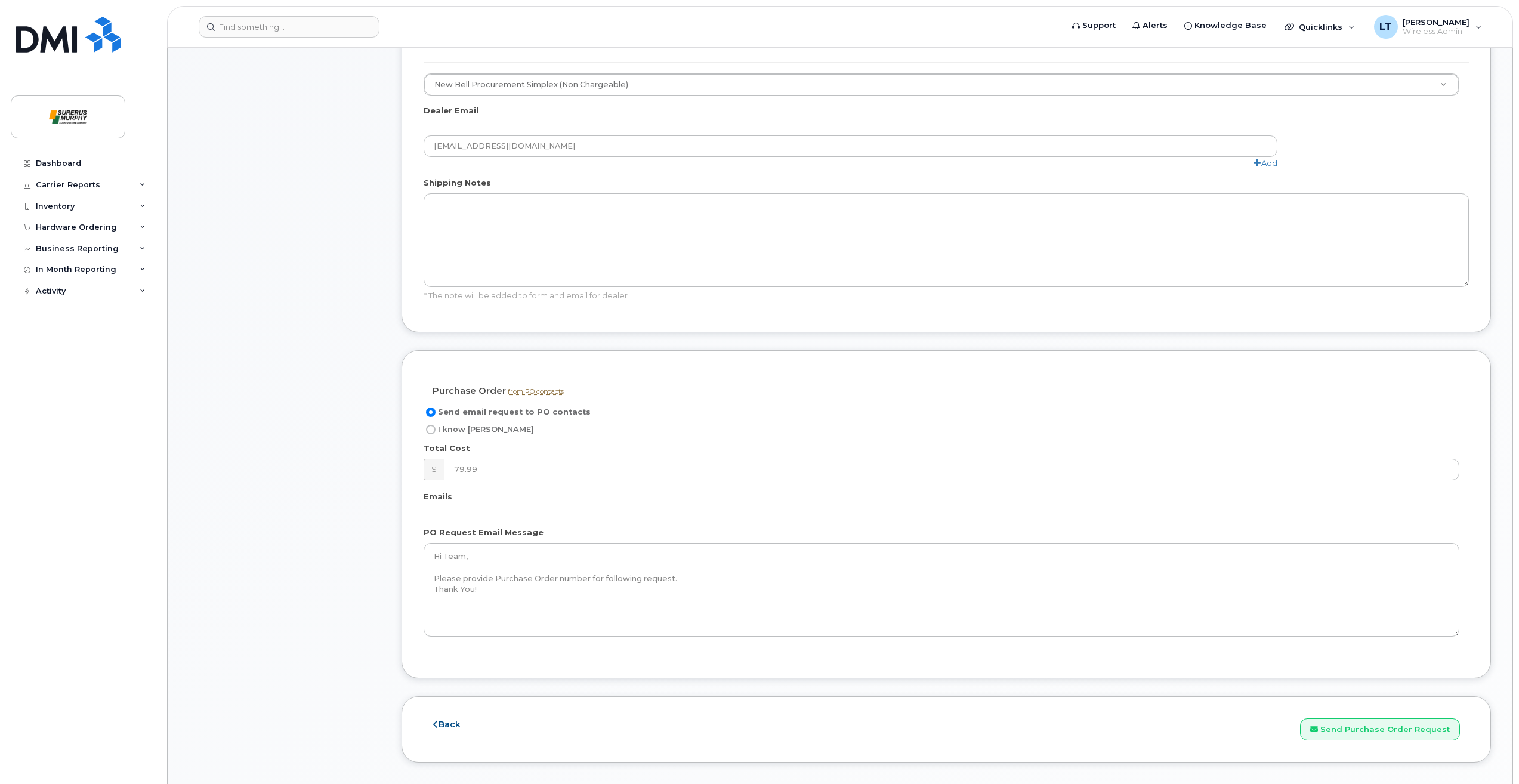
click at [430, 432] on input "I know PO" at bounding box center [431, 429] width 10 height 10
radio input "true"
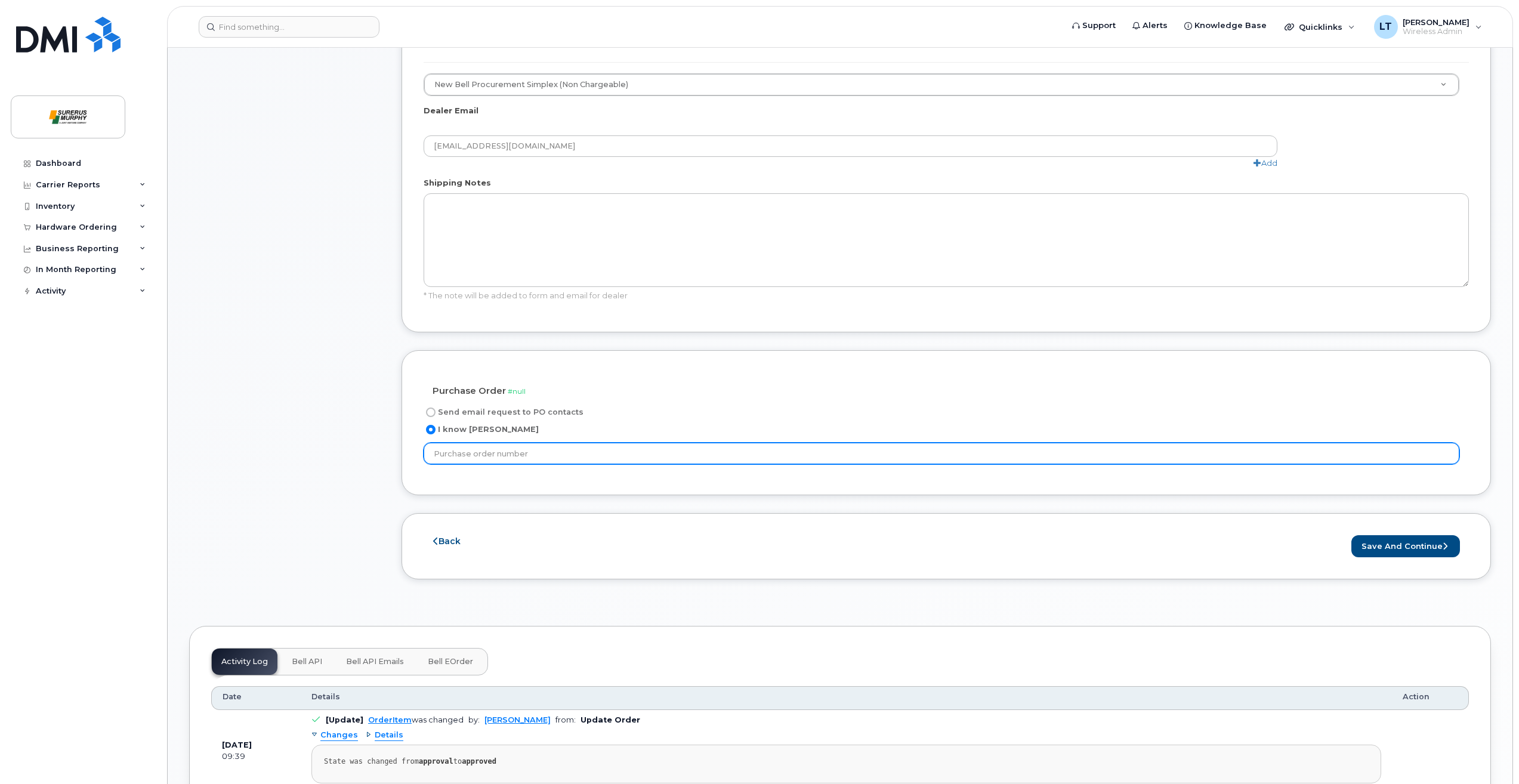
click at [627, 446] on input "text" at bounding box center [941, 453] width 1036 height 21
type input "ITPO#2377"
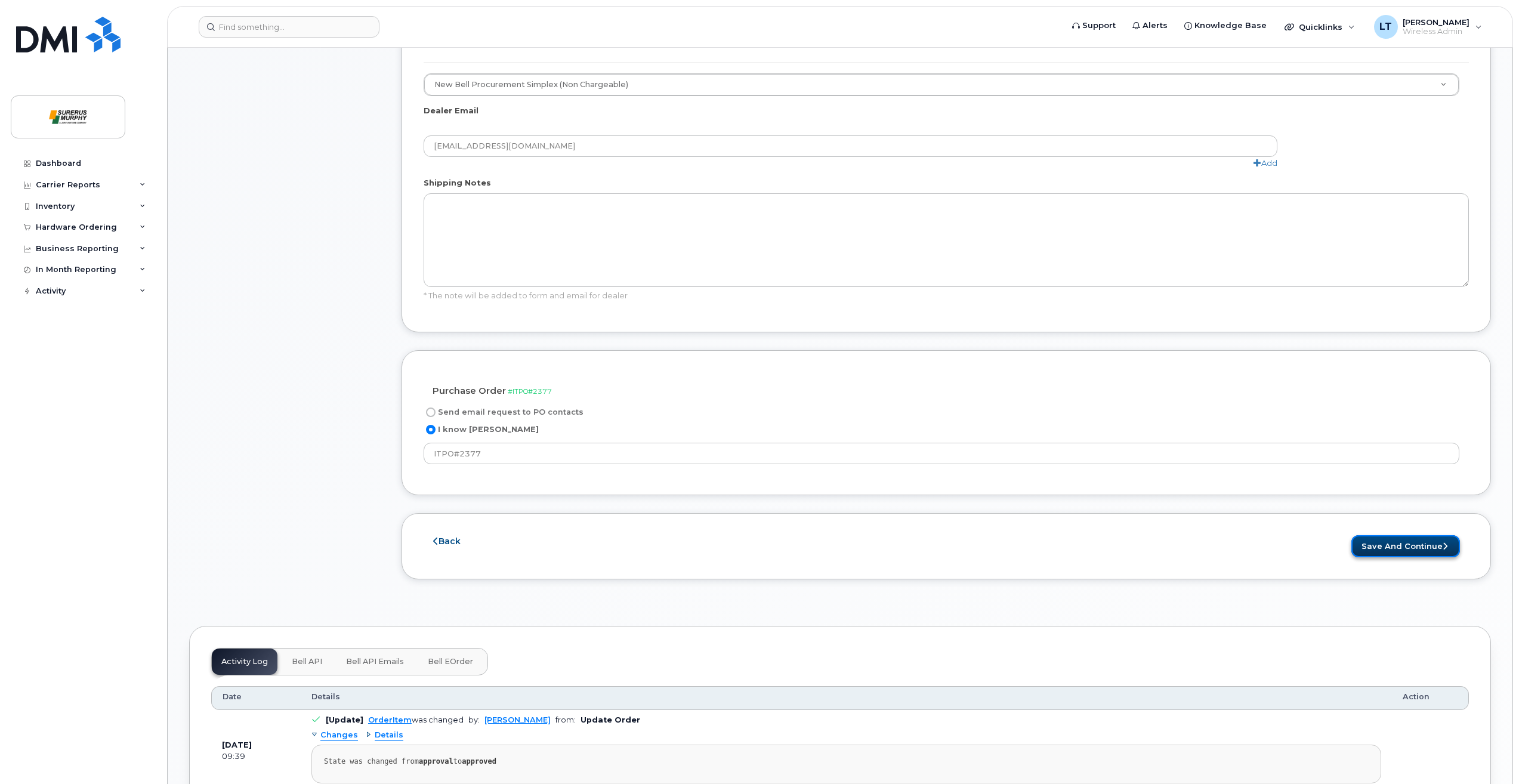
click at [1428, 539] on button "Save and Continue" at bounding box center [1405, 545] width 109 height 22
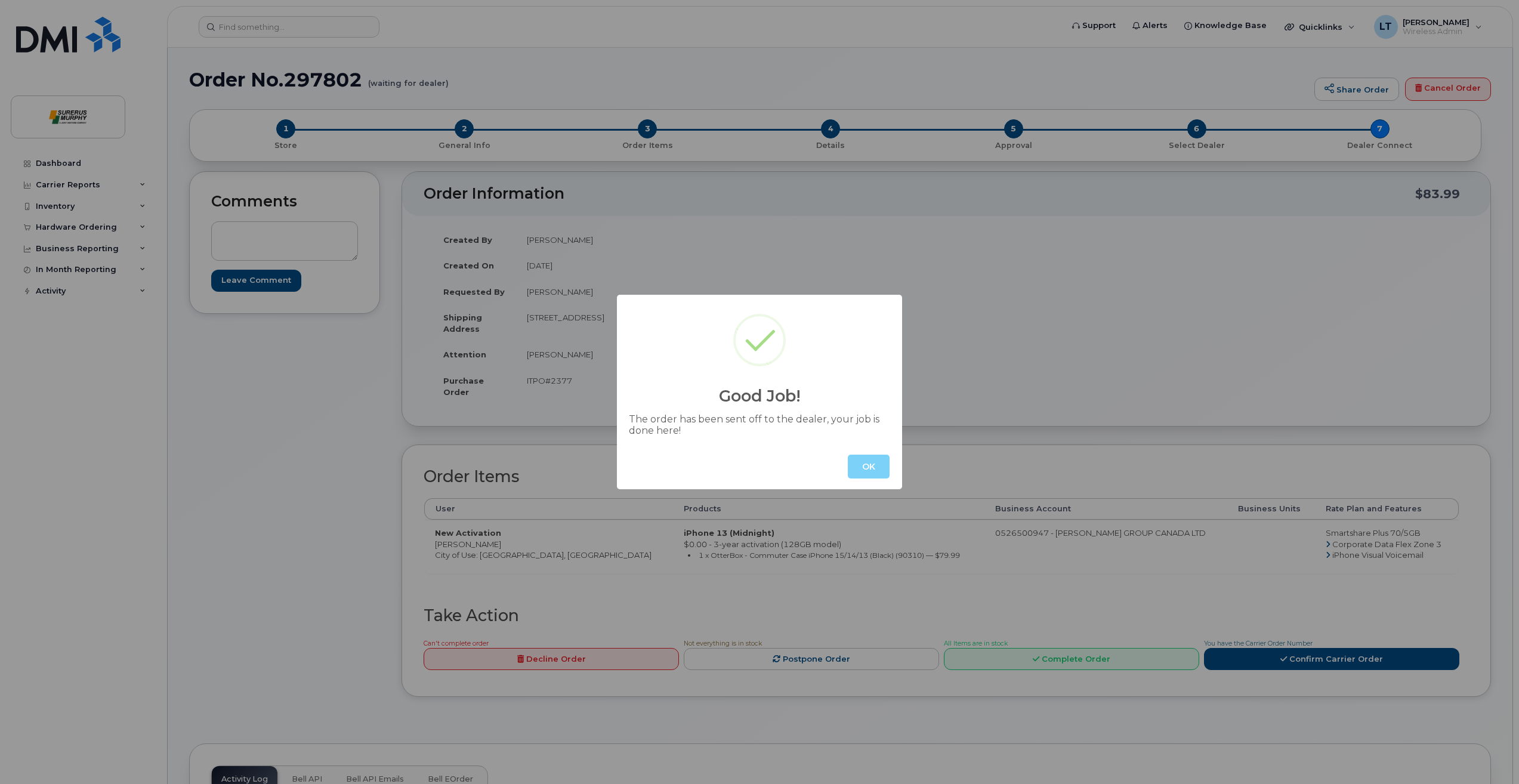
click at [889, 478] on div "OK" at bounding box center [868, 466] width 42 height 24
